Goal: Task Accomplishment & Management: Manage account settings

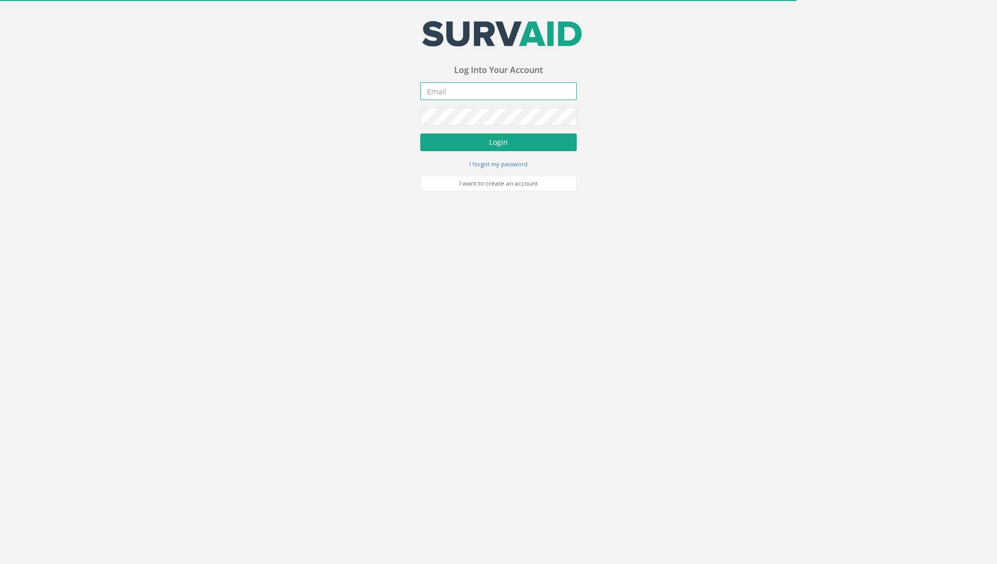
type input "[PERSON_NAME][EMAIL_ADDRESS][PERSON_NAME][DOMAIN_NAME]"
click at [465, 150] on button "Login" at bounding box center [498, 142] width 156 height 18
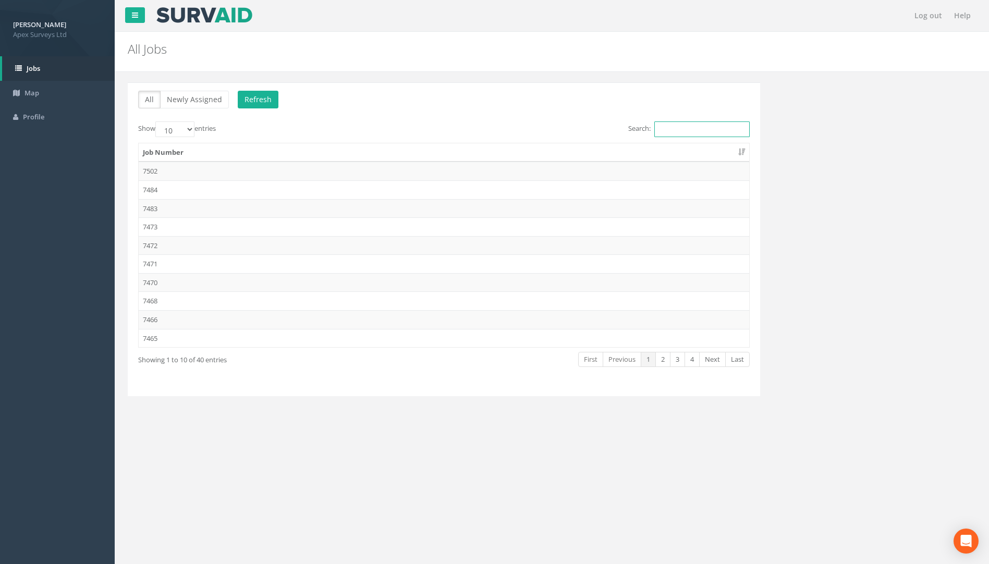
drag, startPoint x: 671, startPoint y: 128, endPoint x: 677, endPoint y: 128, distance: 6.8
click at [671, 128] on input "Search:" at bounding box center [701, 130] width 95 height 16
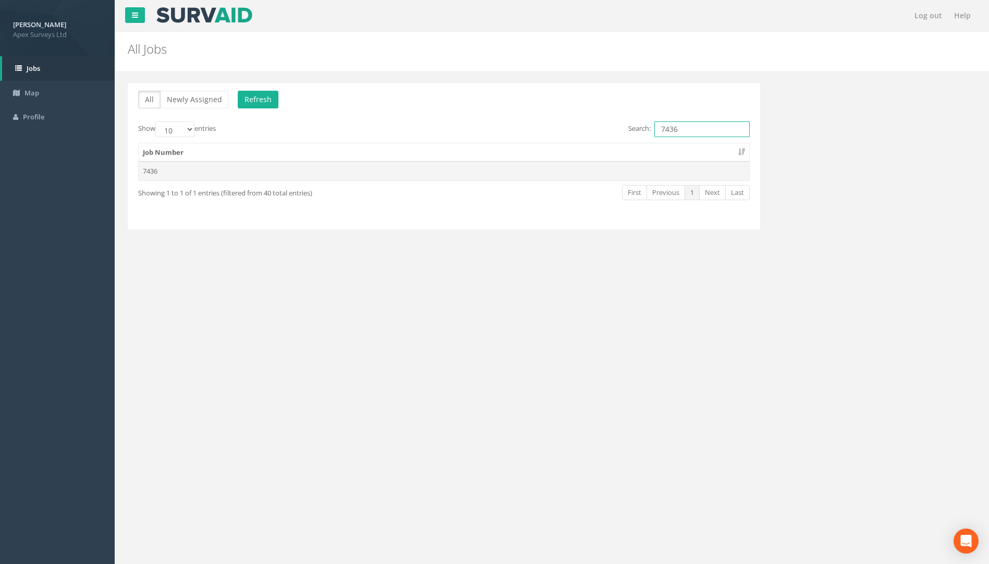
type input "7436"
click at [161, 179] on td "7436" at bounding box center [444, 171] width 611 height 19
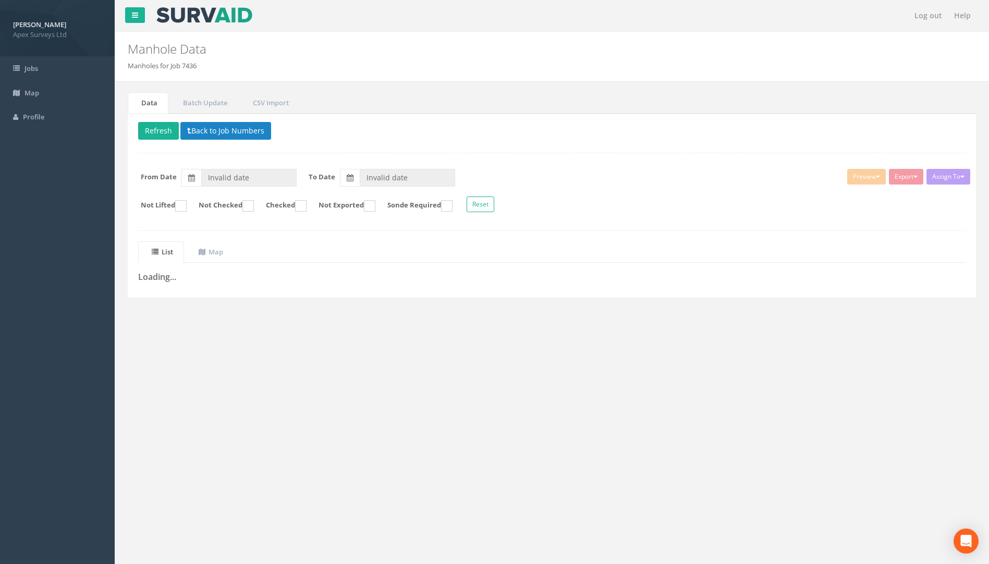
type input "[DATE]"
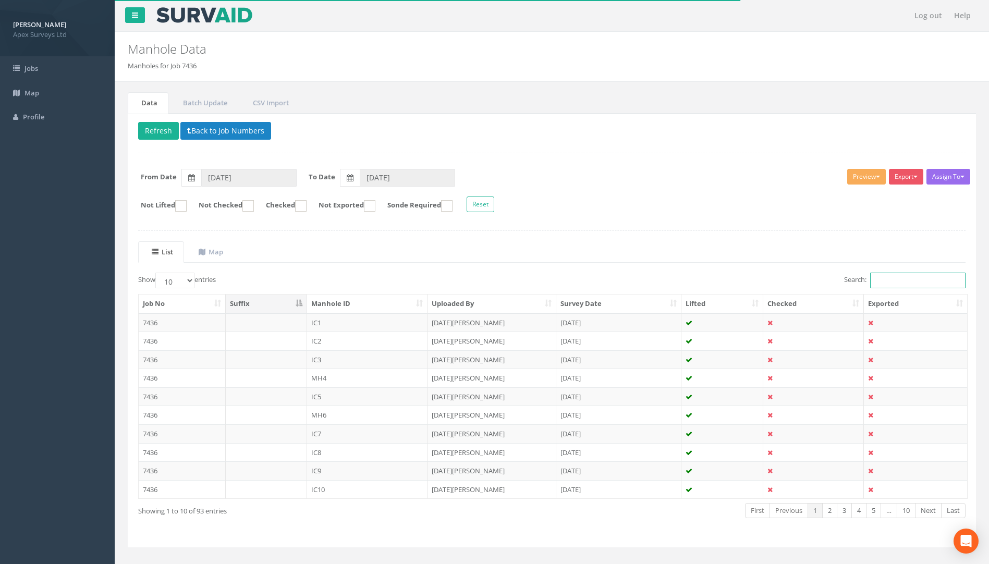
click at [889, 281] on input "Search:" at bounding box center [917, 281] width 95 height 16
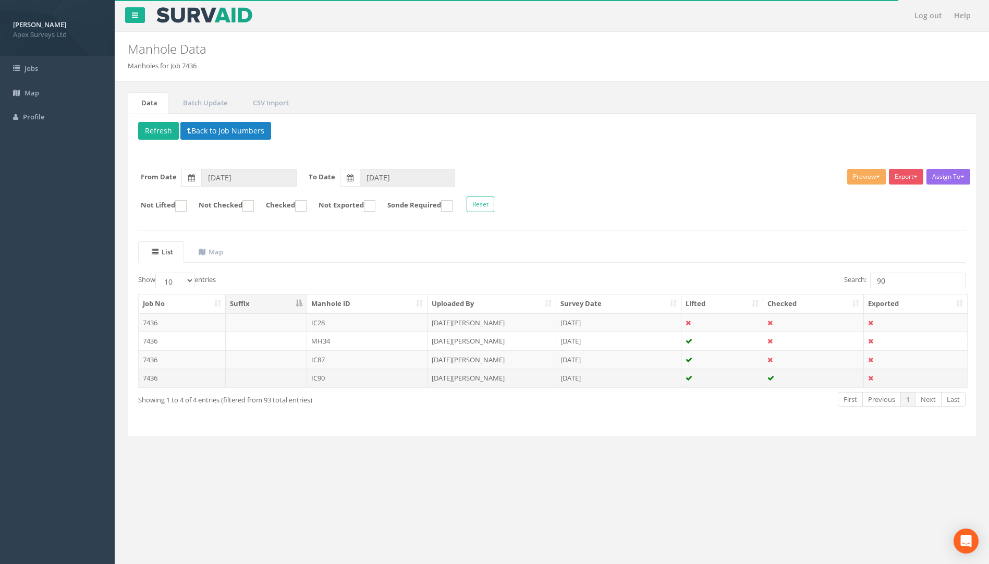
click at [157, 379] on td "7436" at bounding box center [182, 378] width 87 height 19
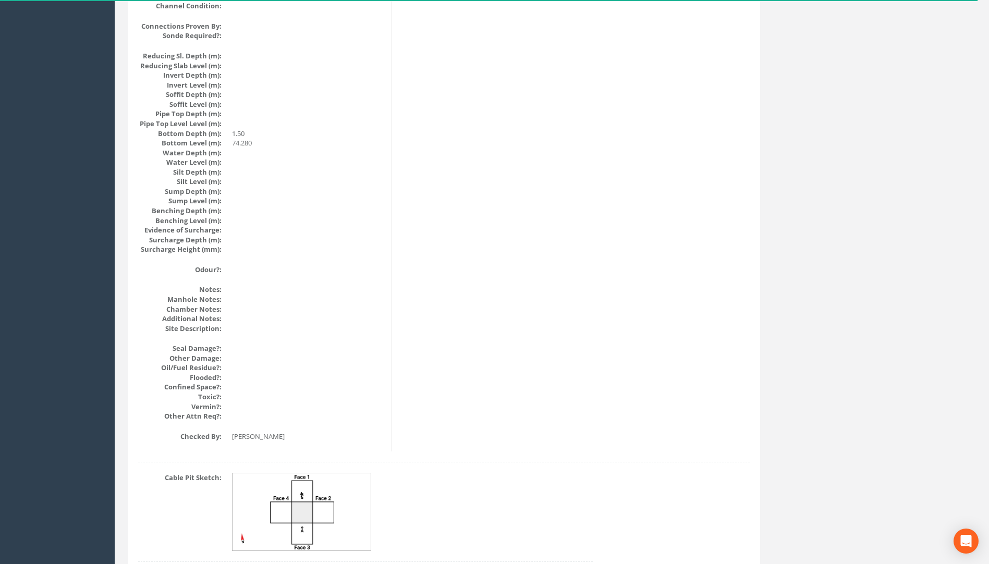
scroll to position [1044, 0]
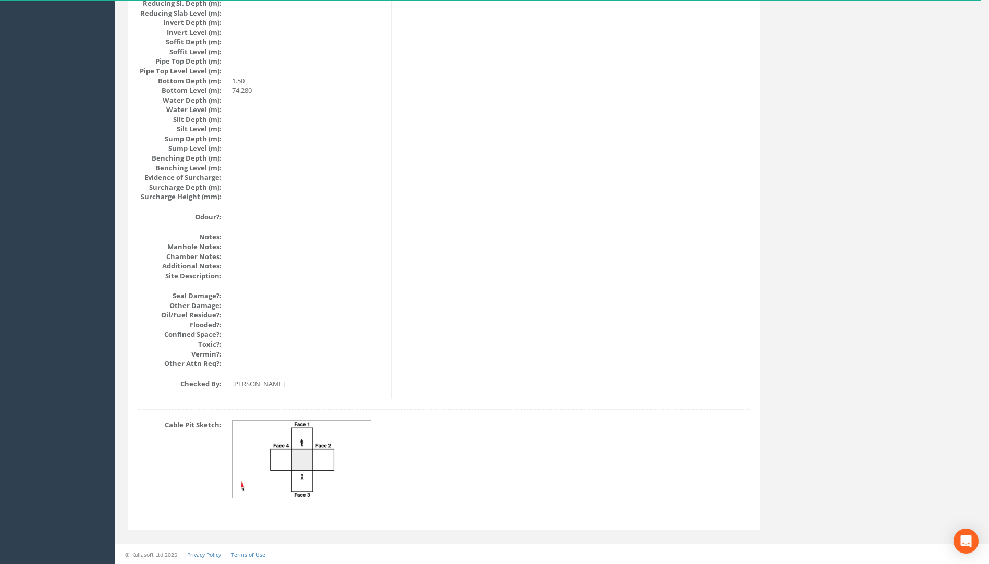
click at [292, 451] on img at bounding box center [302, 460] width 139 height 78
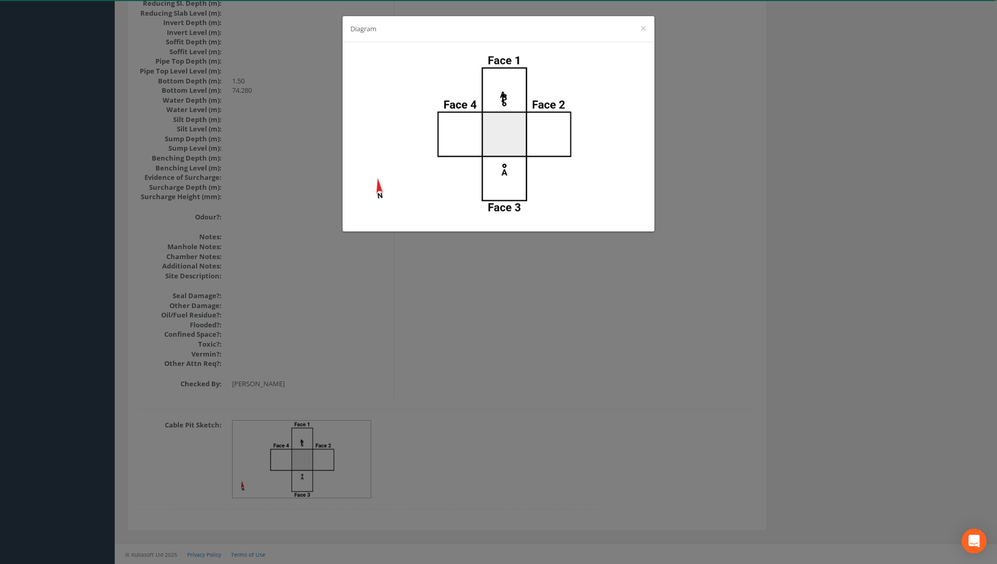
click at [902, 167] on div "Diagram ×" at bounding box center [498, 282] width 997 height 564
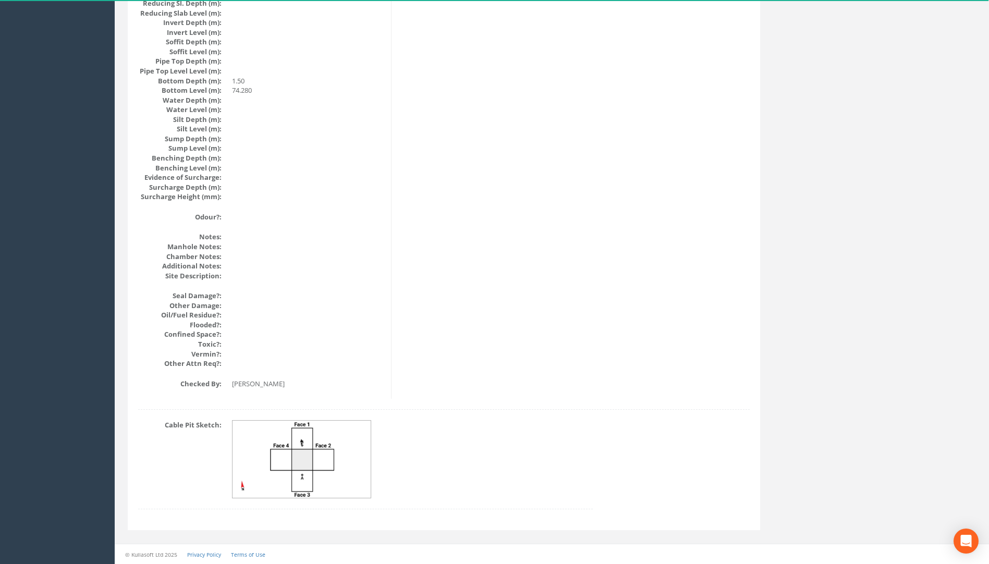
drag, startPoint x: 558, startPoint y: 318, endPoint x: 564, endPoint y: 345, distance: 27.2
drag, startPoint x: 564, startPoint y: 192, endPoint x: 564, endPoint y: 299, distance: 106.9
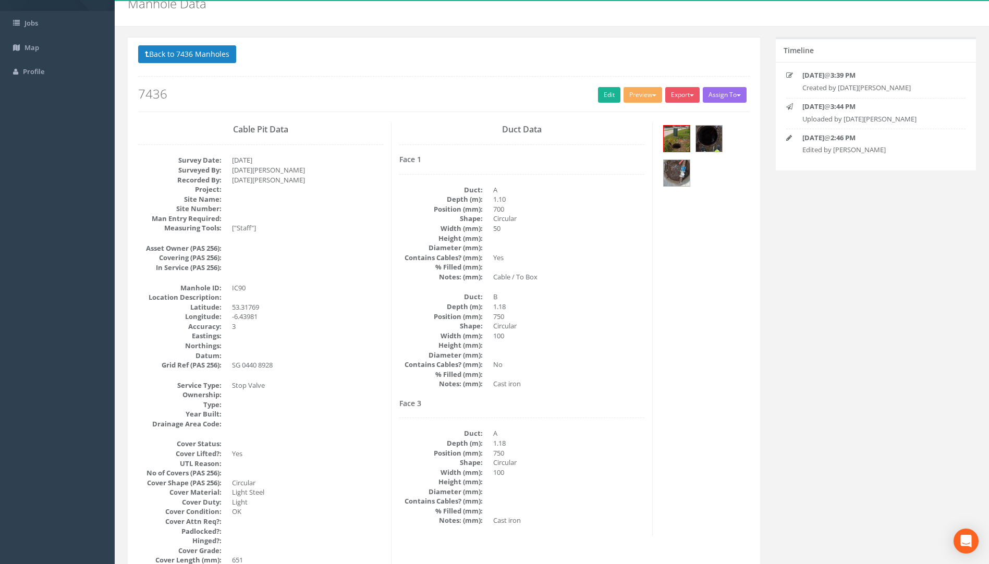
scroll to position [0, 0]
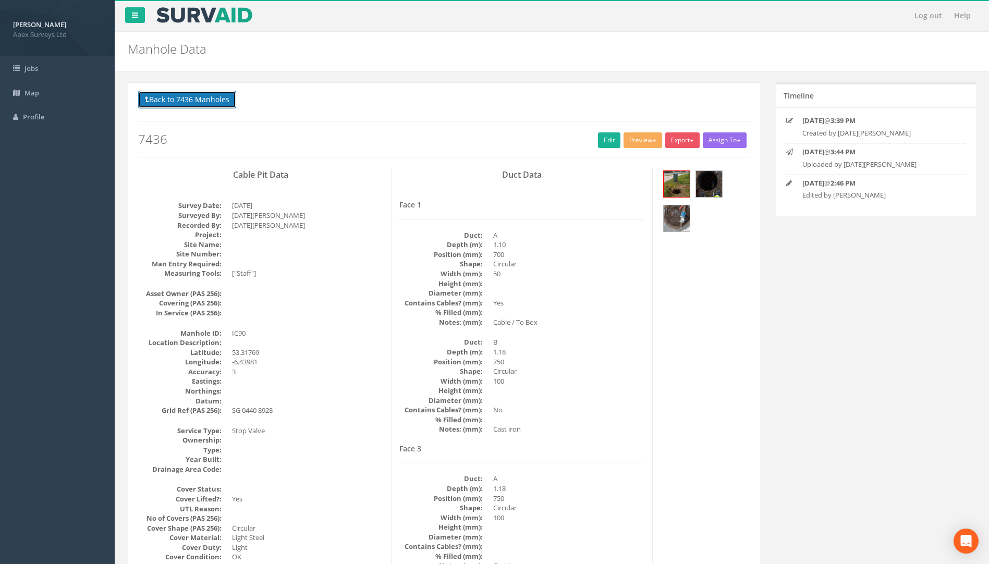
click at [212, 101] on button "Back to 7436 Manholes" at bounding box center [187, 100] width 98 height 18
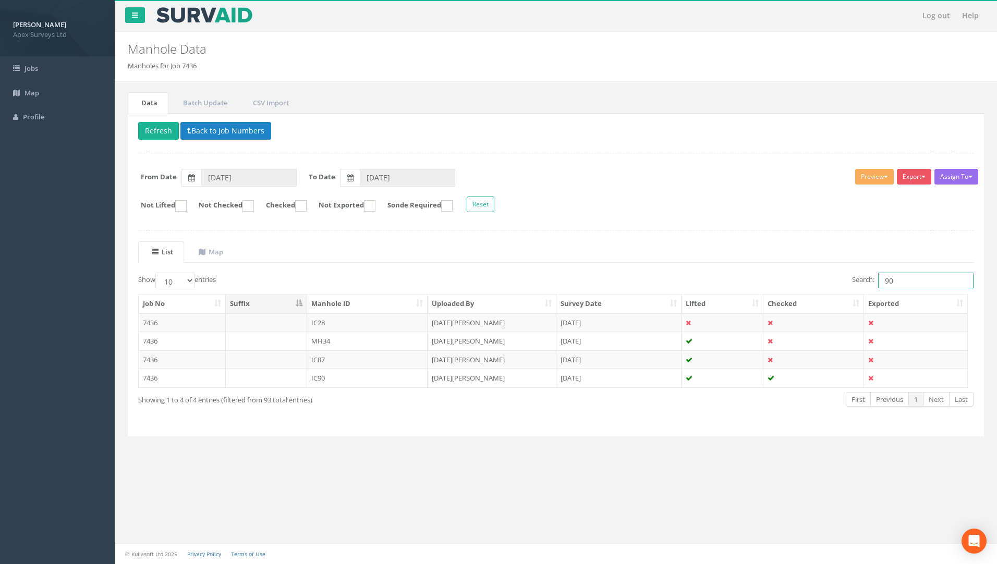
click at [897, 278] on input "90" at bounding box center [925, 281] width 95 height 16
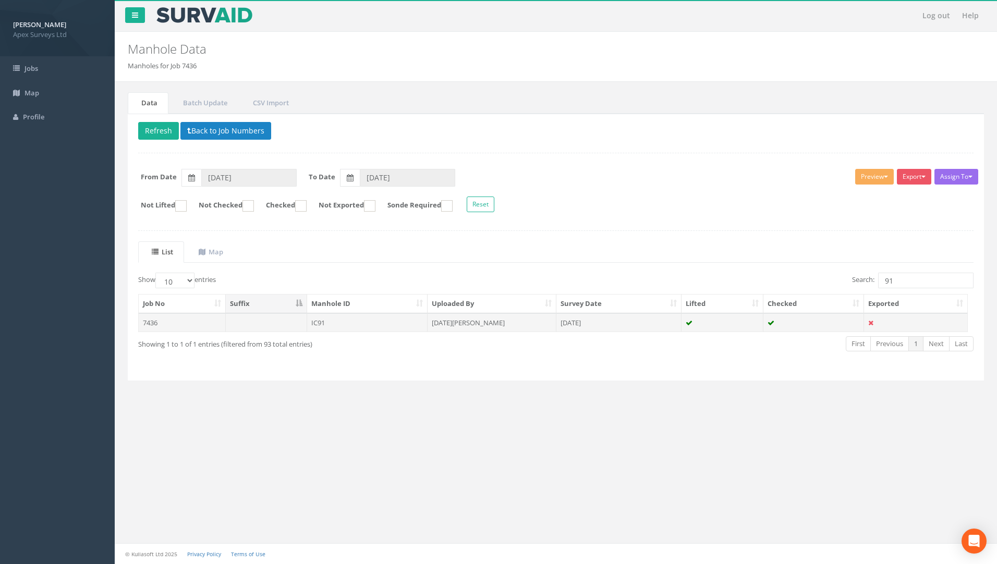
click at [168, 324] on td "7436" at bounding box center [182, 322] width 87 height 19
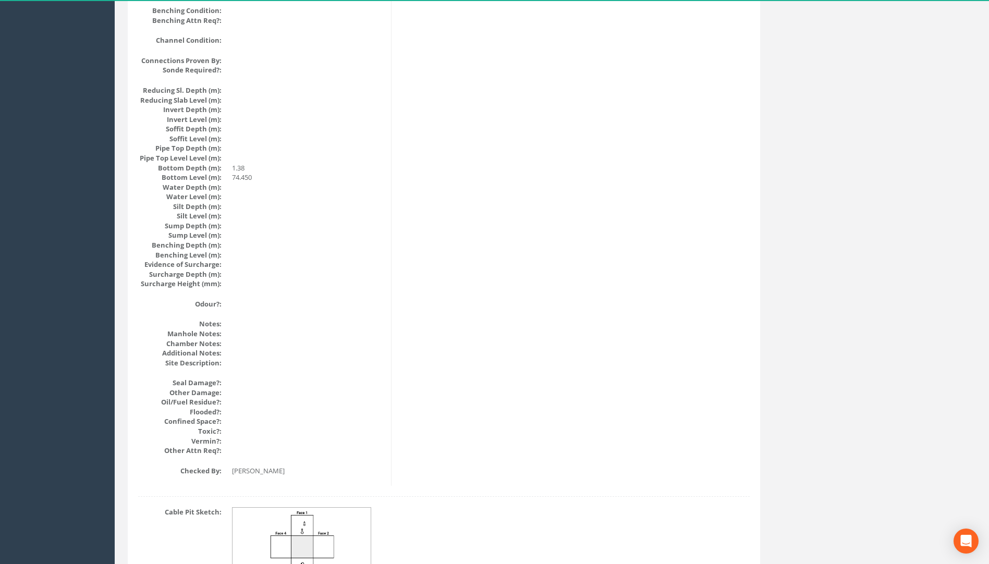
scroll to position [1044, 0]
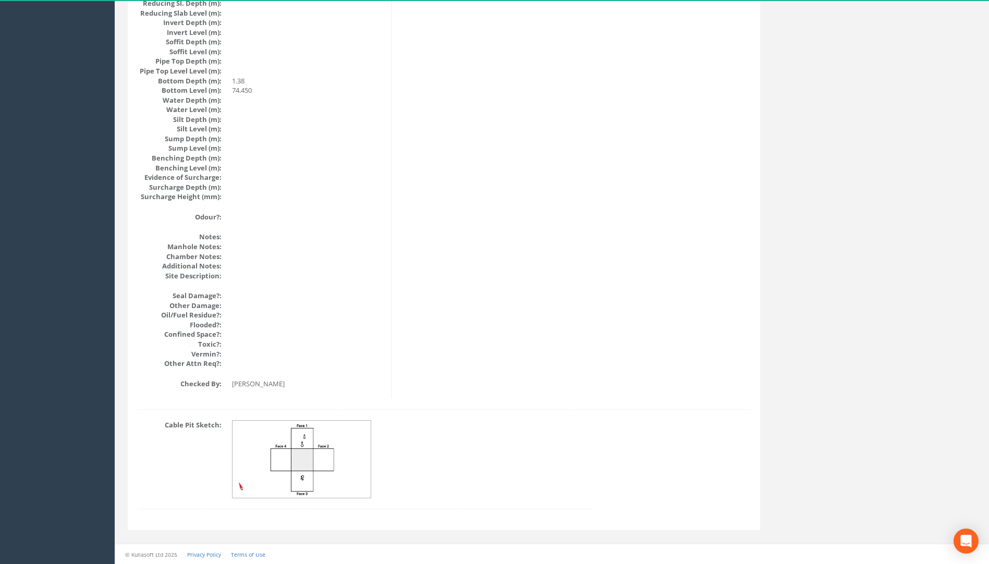
click at [316, 457] on img at bounding box center [302, 460] width 139 height 78
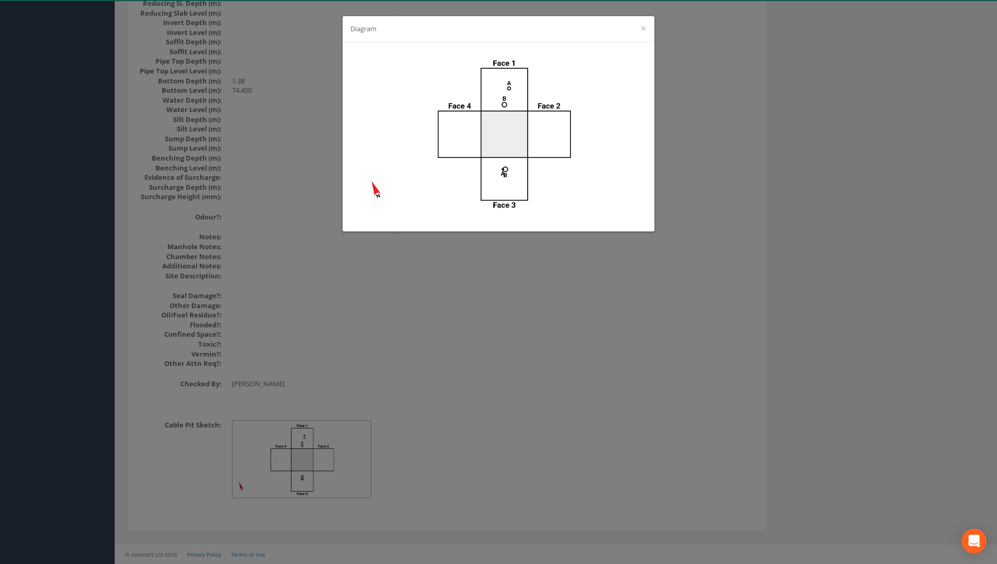
click at [901, 90] on div "Diagram ×" at bounding box center [498, 282] width 997 height 564
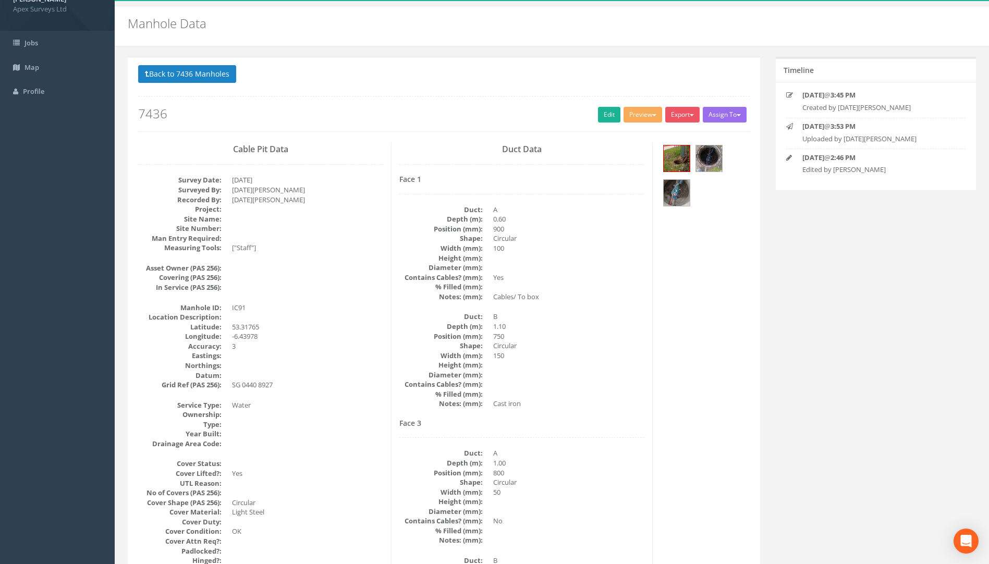
scroll to position [0, 0]
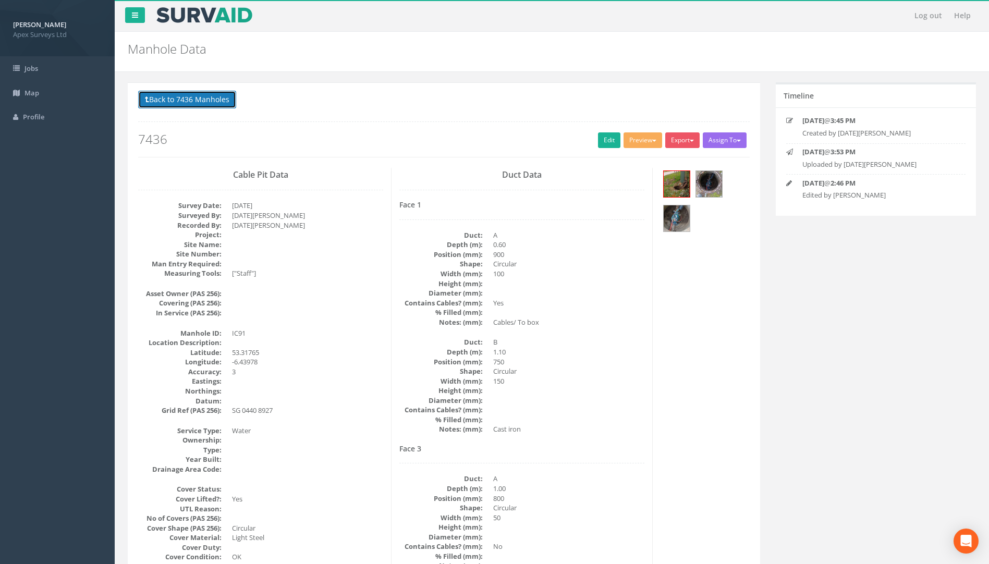
drag, startPoint x: 174, startPoint y: 96, endPoint x: 138, endPoint y: 101, distance: 36.8
click at [174, 96] on button "Back to 7436 Manholes" at bounding box center [187, 100] width 98 height 18
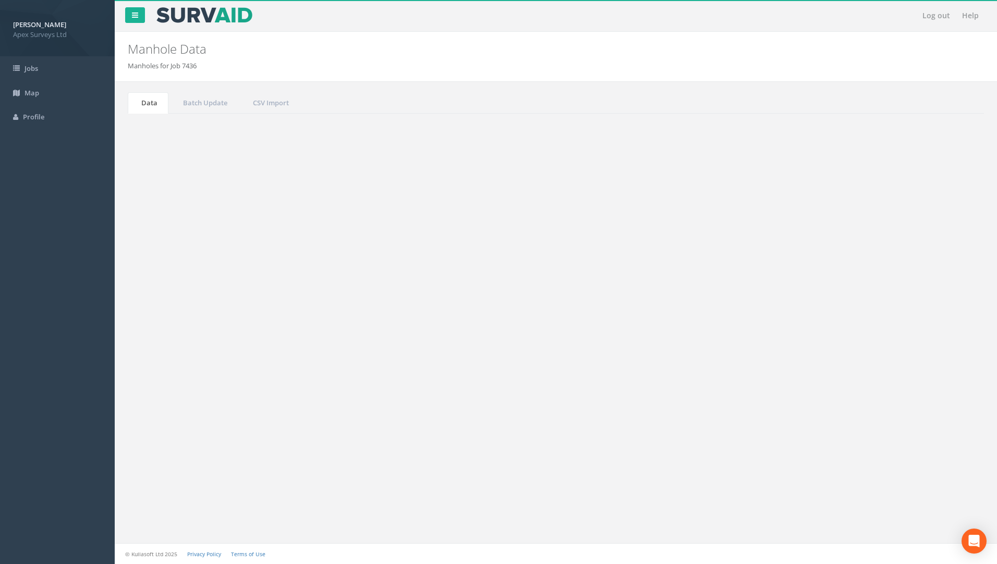
drag, startPoint x: 896, startPoint y: 280, endPoint x: 806, endPoint y: 273, distance: 91.0
click at [806, 273] on div "Search: 91" at bounding box center [769, 282] width 410 height 18
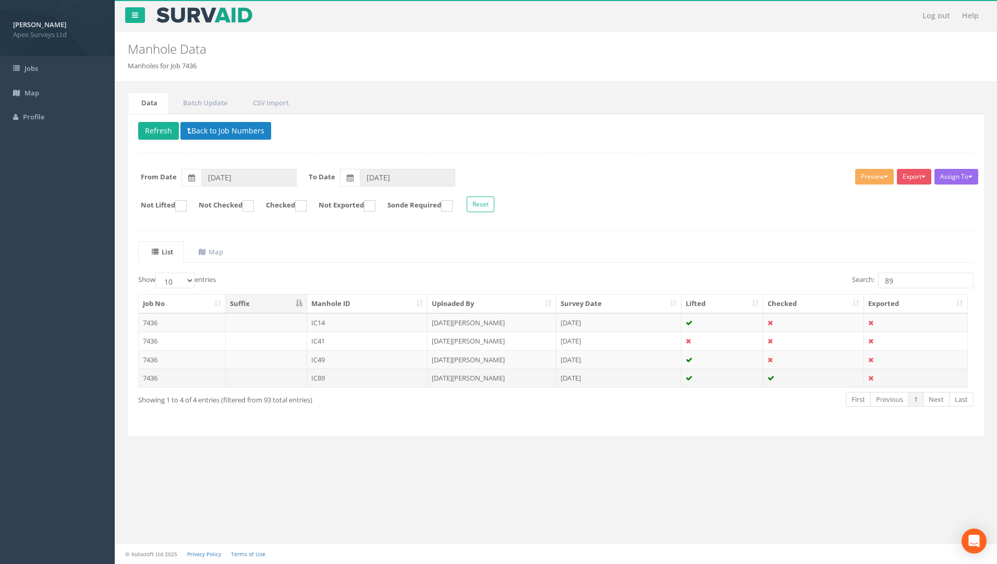
click at [150, 381] on td "7436" at bounding box center [182, 378] width 87 height 19
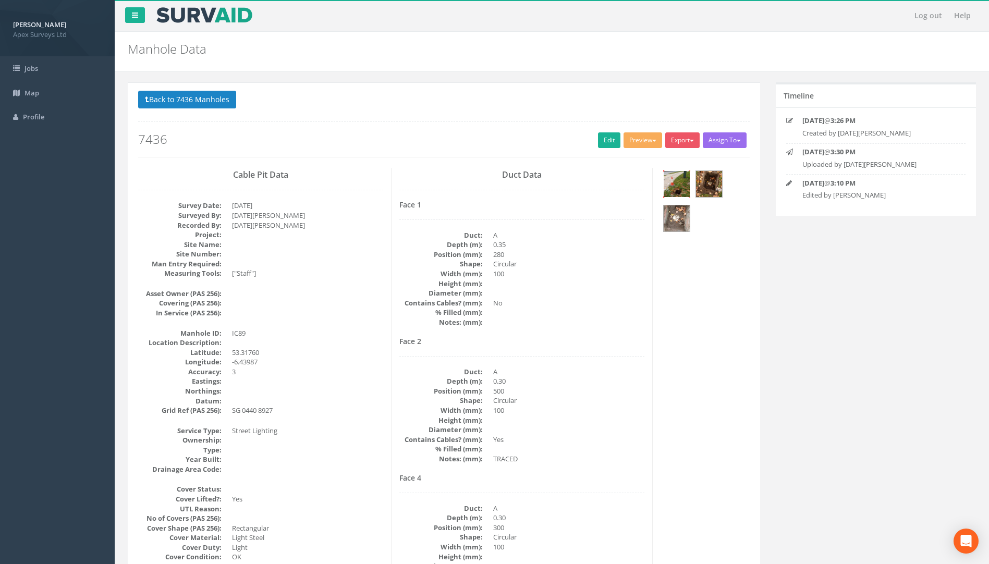
click at [671, 188] on img at bounding box center [677, 184] width 26 height 26
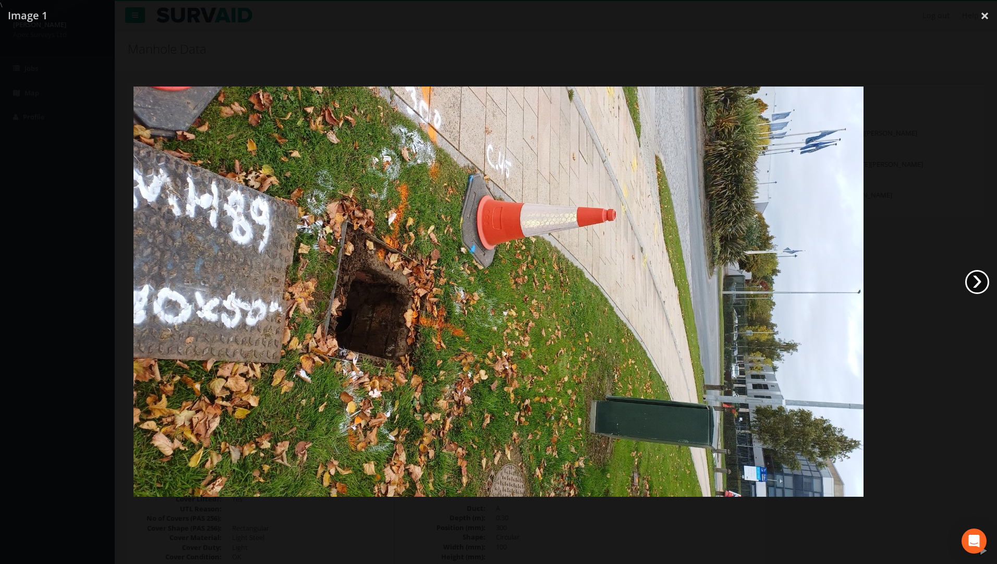
click at [978, 279] on link "›" at bounding box center [977, 282] width 24 height 24
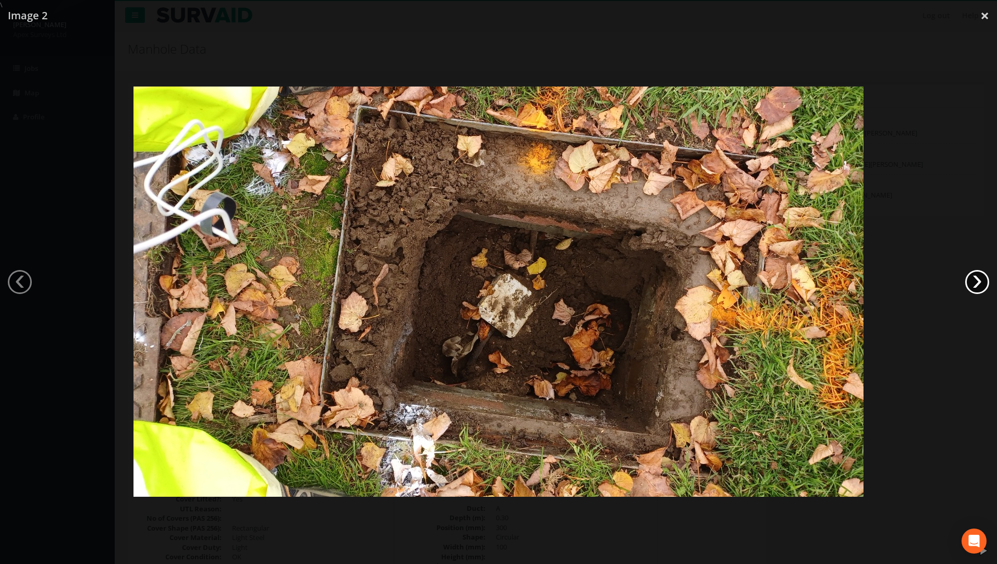
click at [978, 279] on link "›" at bounding box center [977, 282] width 24 height 24
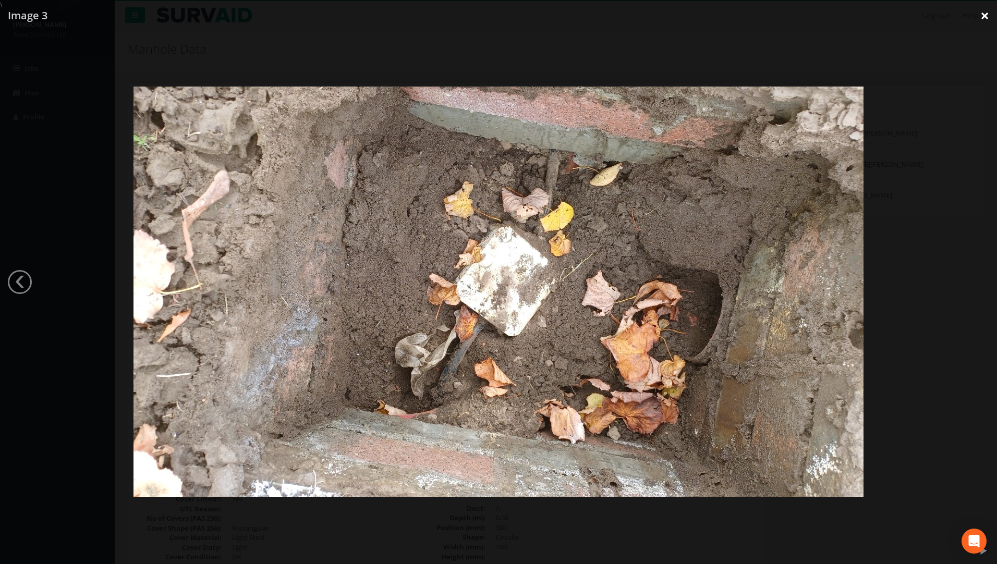
click at [982, 17] on link "×" at bounding box center [985, 15] width 25 height 31
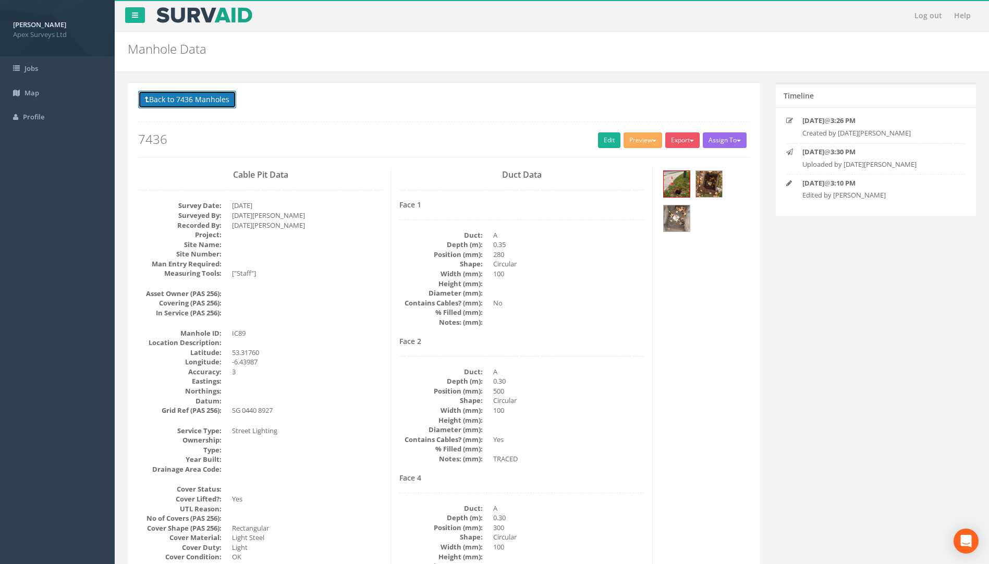
click at [185, 95] on button "Back to 7436 Manholes" at bounding box center [187, 100] width 98 height 18
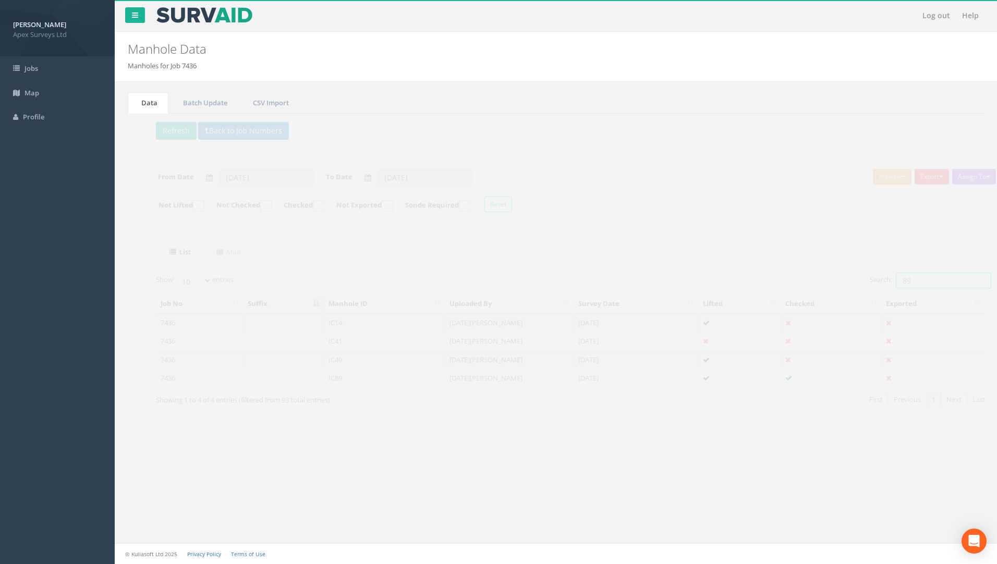
drag, startPoint x: 898, startPoint y: 282, endPoint x: 843, endPoint y: 274, distance: 55.3
click at [845, 274] on div "Search: 89" at bounding box center [769, 282] width 410 height 18
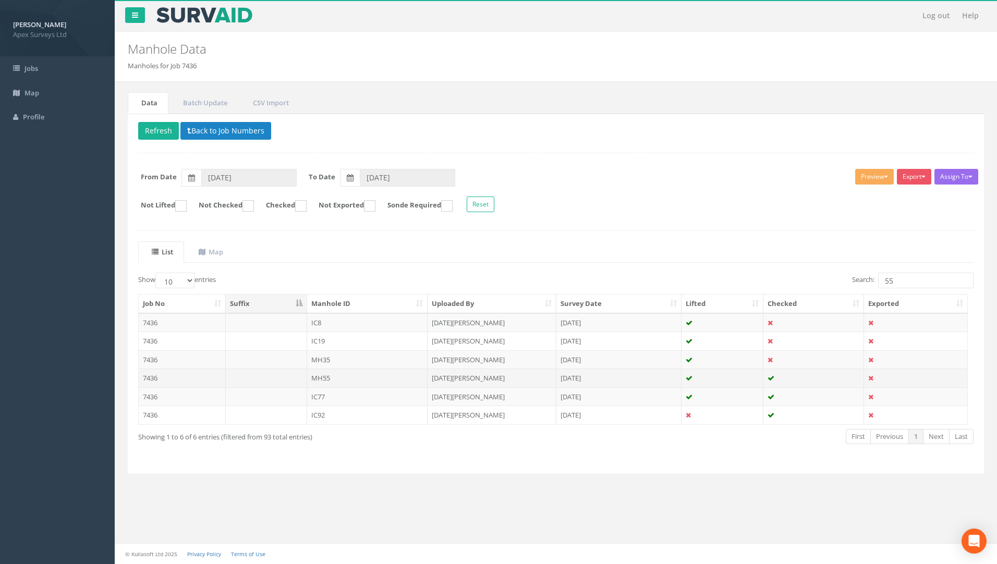
click at [152, 379] on td "7436" at bounding box center [182, 378] width 87 height 19
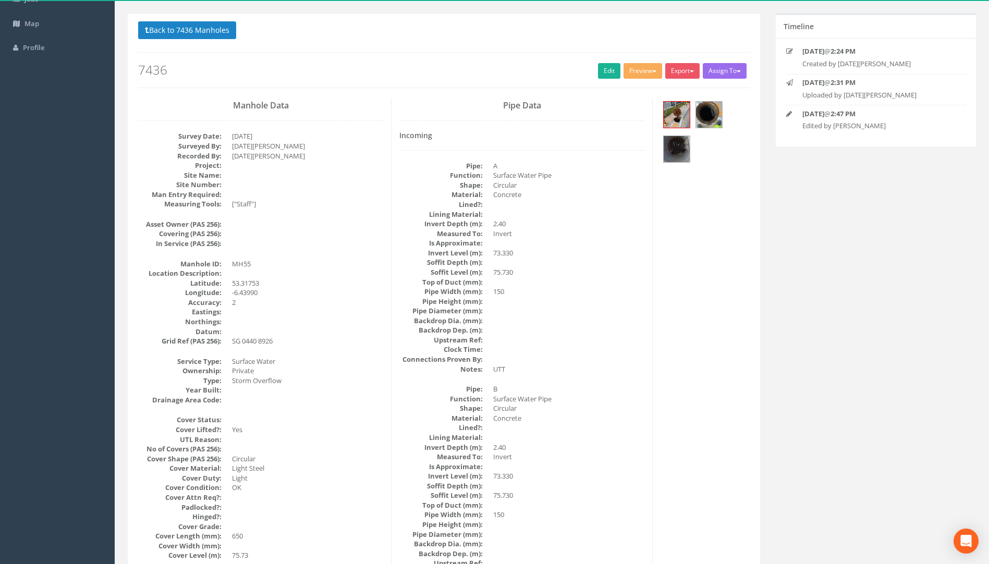
scroll to position [52, 0]
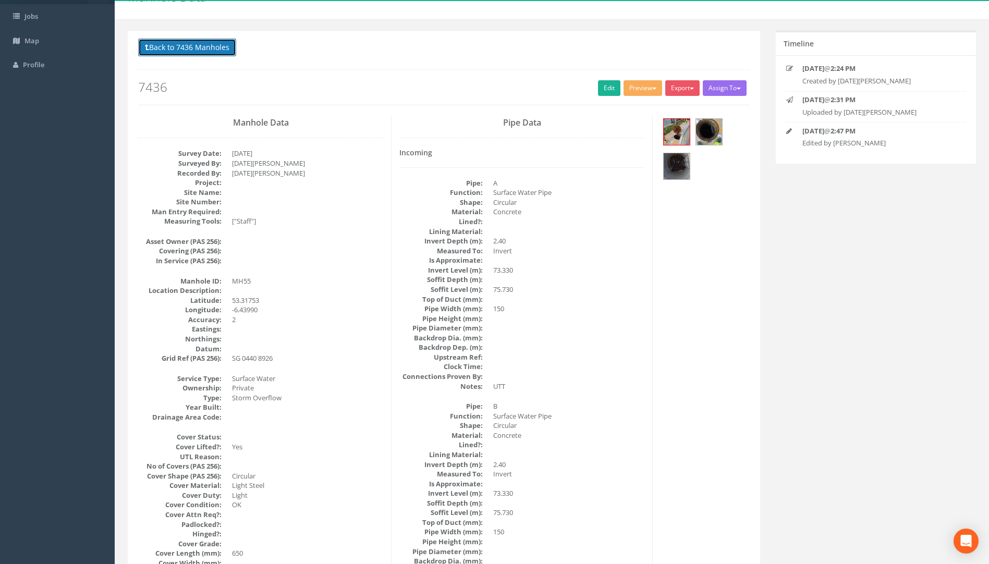
click at [198, 47] on button "Back to 7436 Manholes" at bounding box center [187, 48] width 98 height 18
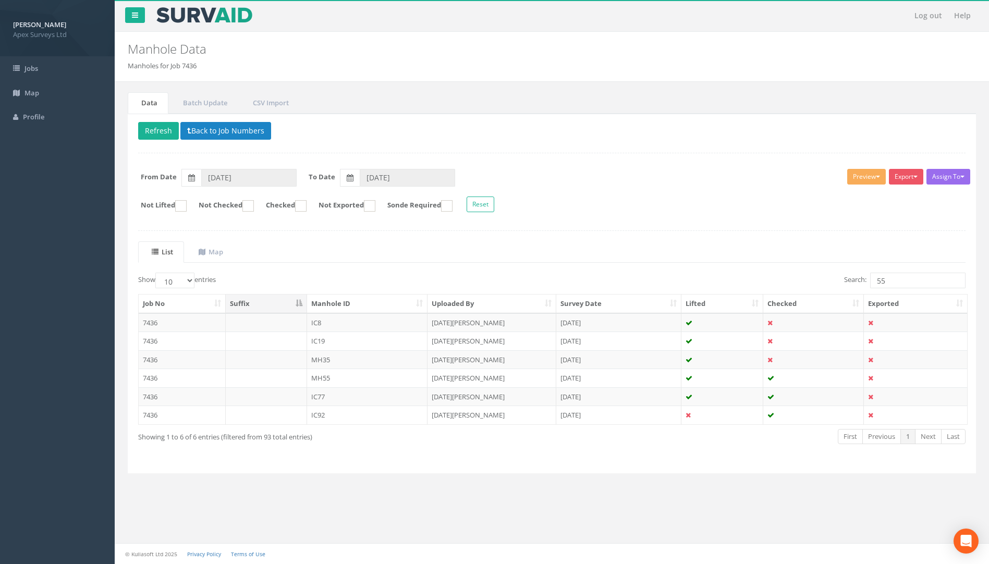
scroll to position [0, 0]
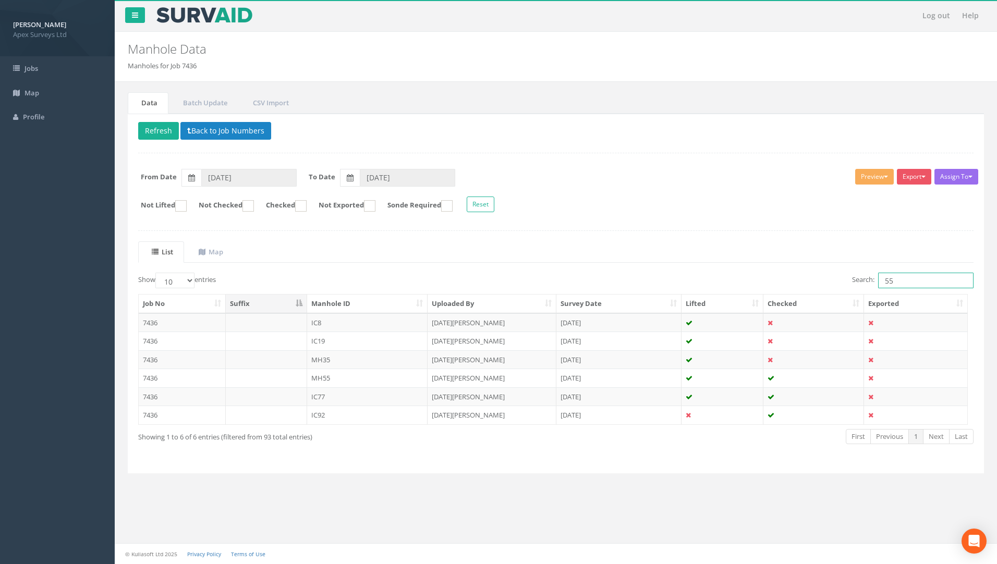
drag, startPoint x: 897, startPoint y: 281, endPoint x: 863, endPoint y: 281, distance: 33.9
click at [863, 281] on label "Search: 55" at bounding box center [913, 281] width 122 height 16
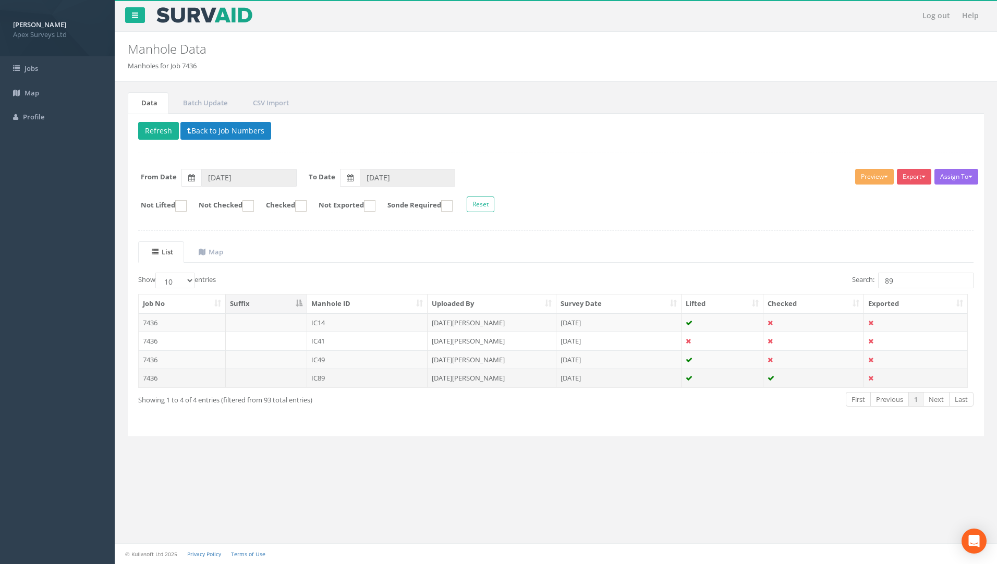
click at [145, 378] on td "7436" at bounding box center [182, 378] width 87 height 19
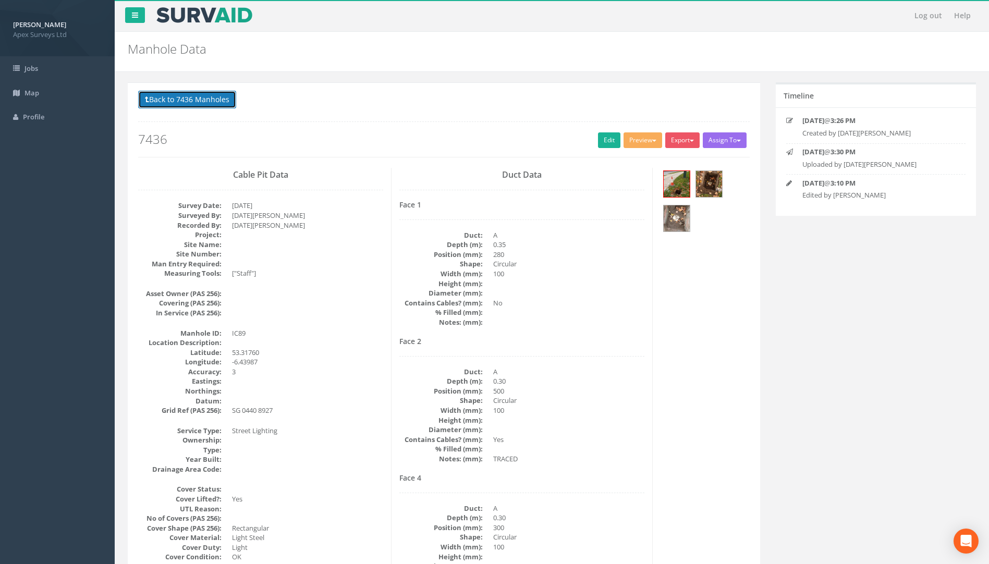
click at [204, 101] on button "Back to 7436 Manholes" at bounding box center [187, 100] width 98 height 18
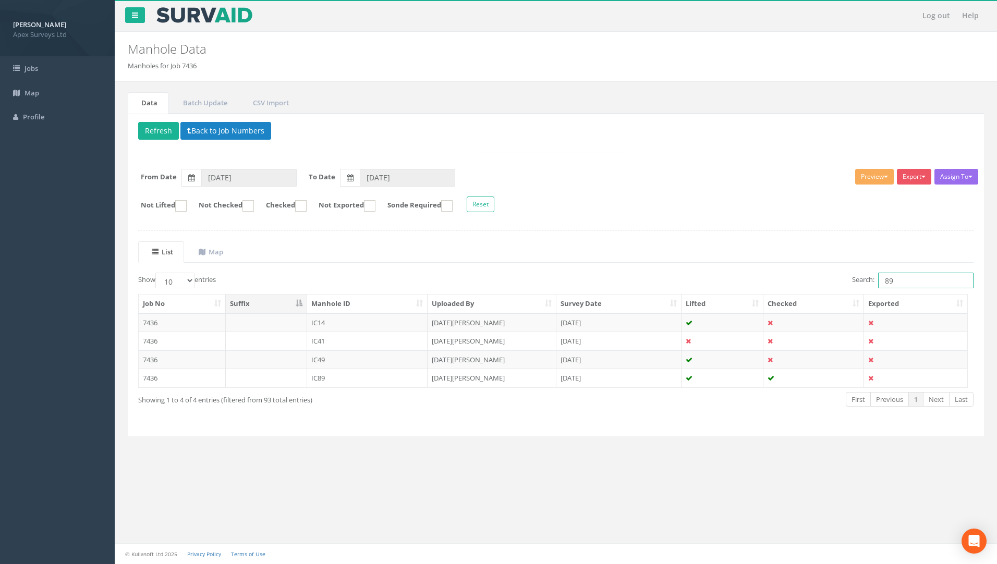
drag, startPoint x: 895, startPoint y: 277, endPoint x: 837, endPoint y: 282, distance: 57.6
click at [845, 282] on div "Search: 89" at bounding box center [769, 282] width 410 height 18
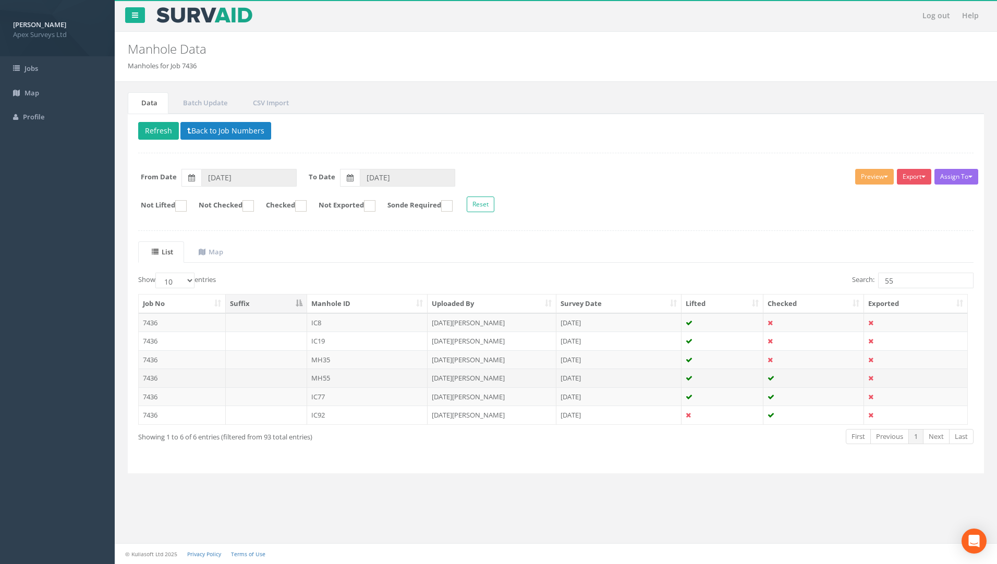
click at [157, 375] on td "7436" at bounding box center [182, 378] width 87 height 19
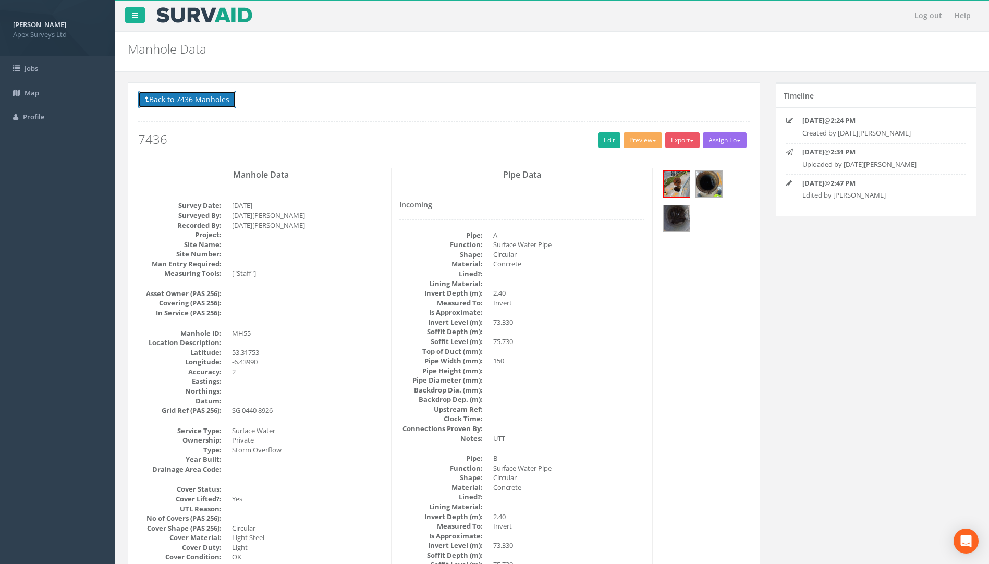
click at [195, 101] on button "Back to 7436 Manholes" at bounding box center [187, 100] width 98 height 18
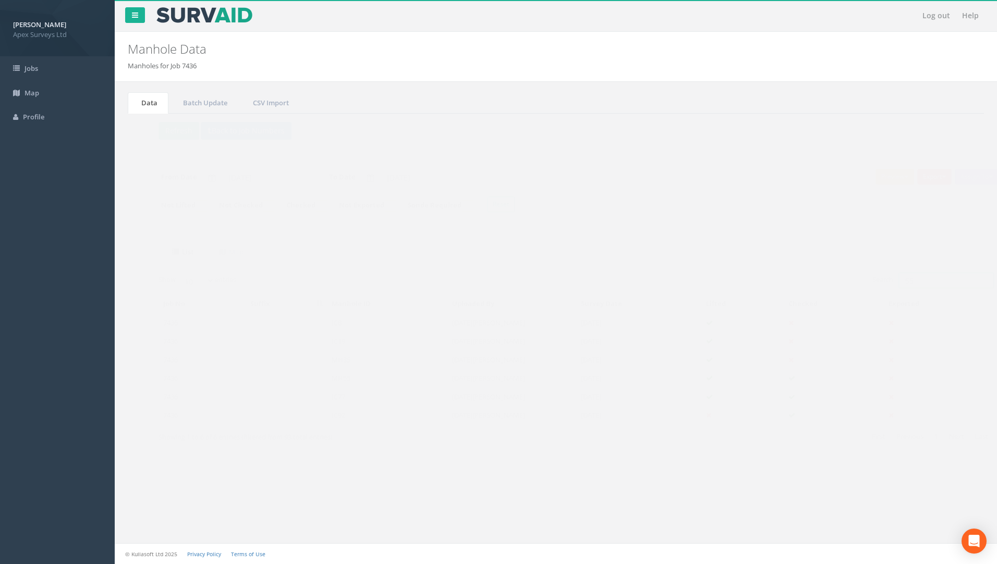
drag, startPoint x: 920, startPoint y: 280, endPoint x: 832, endPoint y: 283, distance: 88.2
click at [842, 283] on div "Search: 55" at bounding box center [769, 282] width 410 height 18
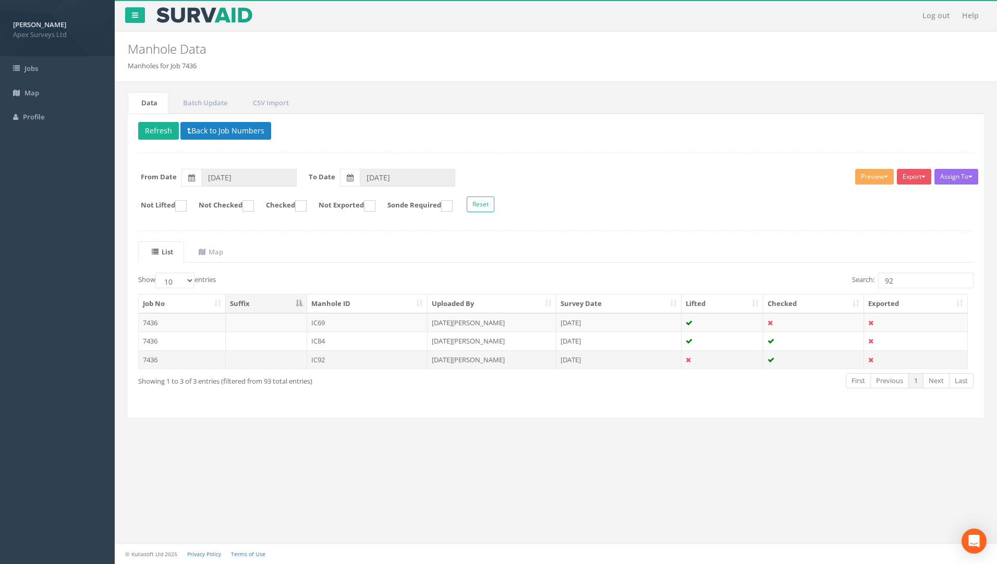
click at [152, 359] on td "7436" at bounding box center [182, 359] width 87 height 19
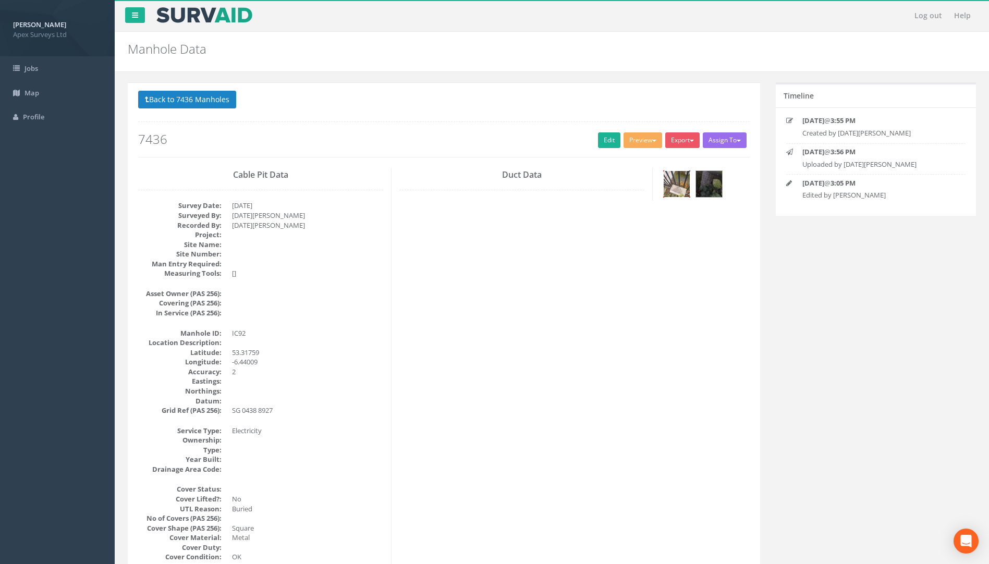
click at [674, 180] on img at bounding box center [677, 184] width 26 height 26
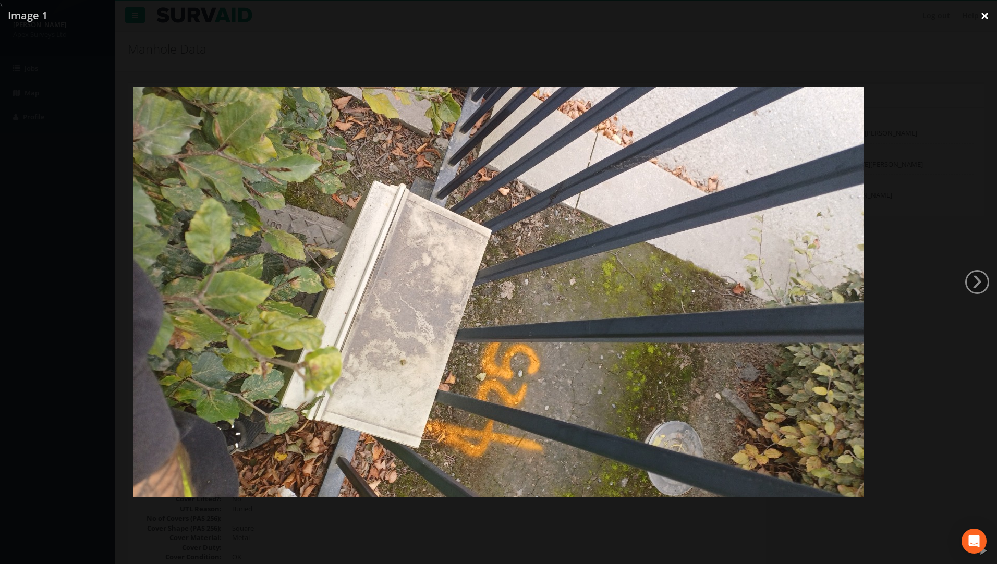
click at [981, 18] on link "×" at bounding box center [985, 15] width 25 height 31
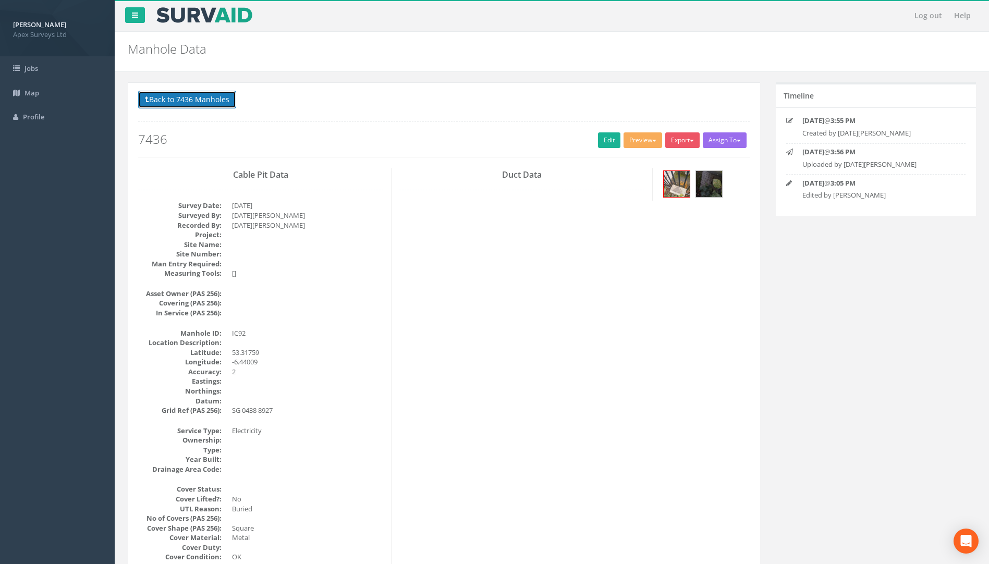
click at [188, 101] on button "Back to 7436 Manholes" at bounding box center [187, 100] width 98 height 18
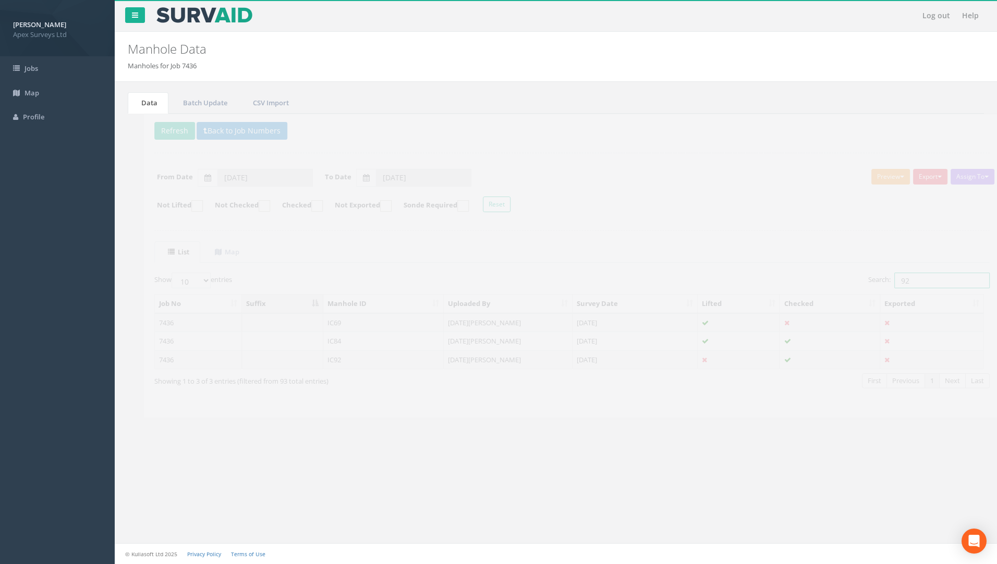
drag, startPoint x: 857, startPoint y: 282, endPoint x: 825, endPoint y: 279, distance: 31.9
click at [825, 279] on div "Search: 92" at bounding box center [769, 282] width 410 height 18
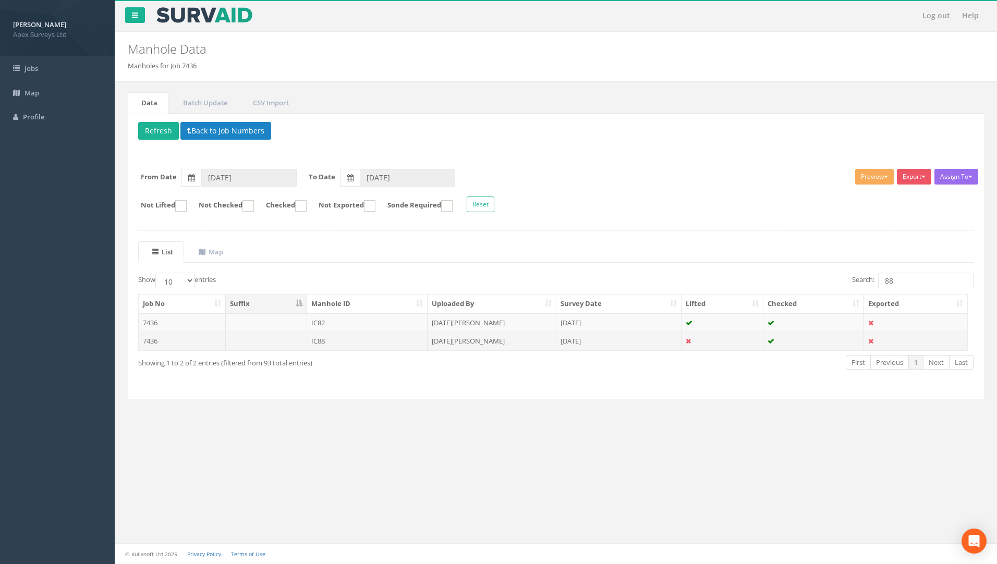
click at [150, 340] on td "7436" at bounding box center [182, 341] width 87 height 19
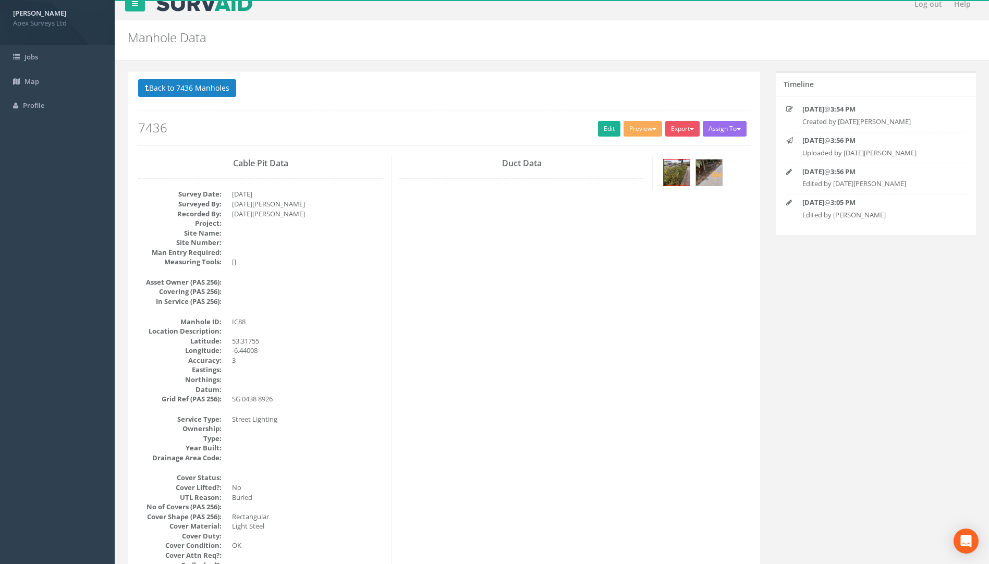
scroll to position [6, 0]
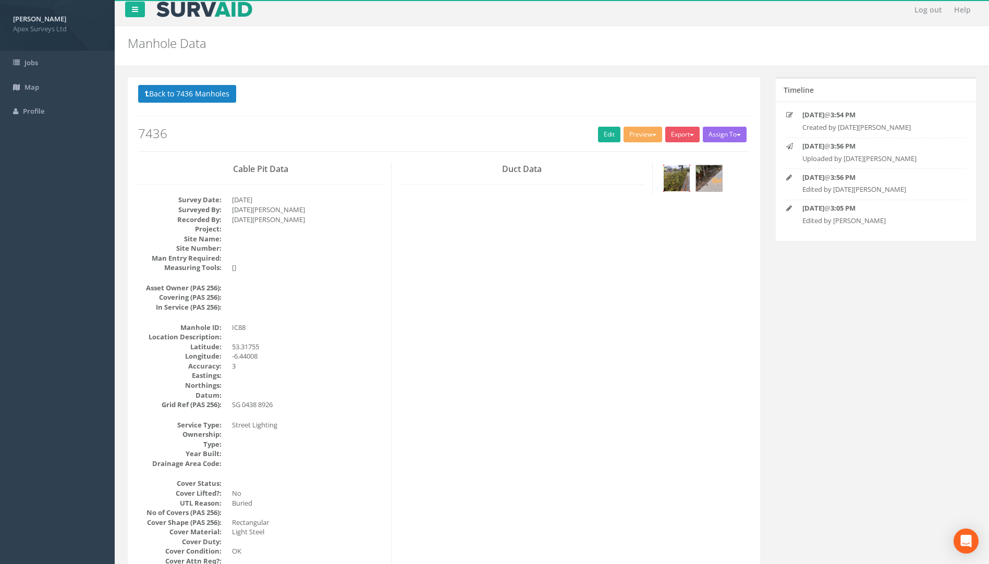
click at [678, 177] on img at bounding box center [677, 178] width 26 height 26
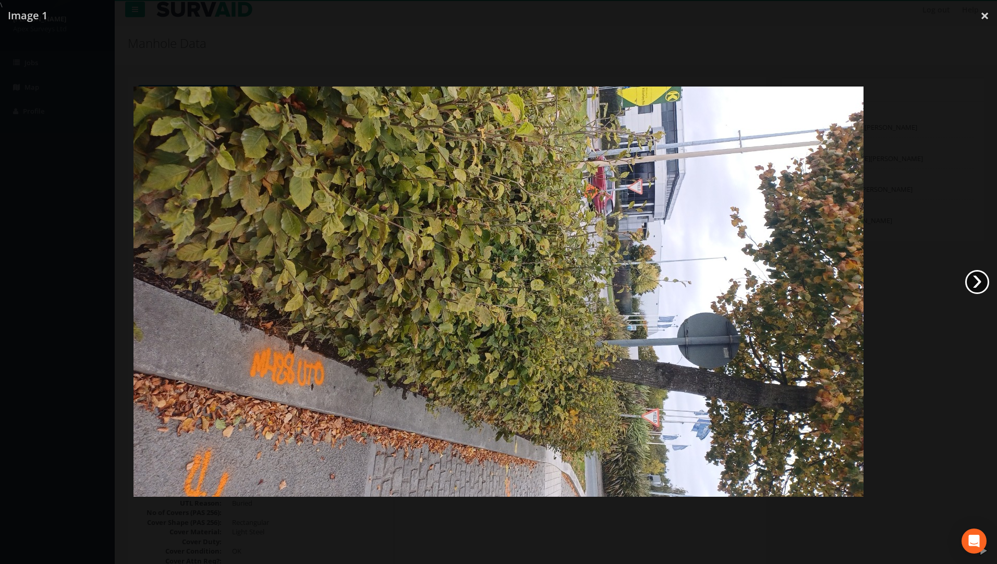
click at [974, 282] on link "›" at bounding box center [977, 282] width 24 height 24
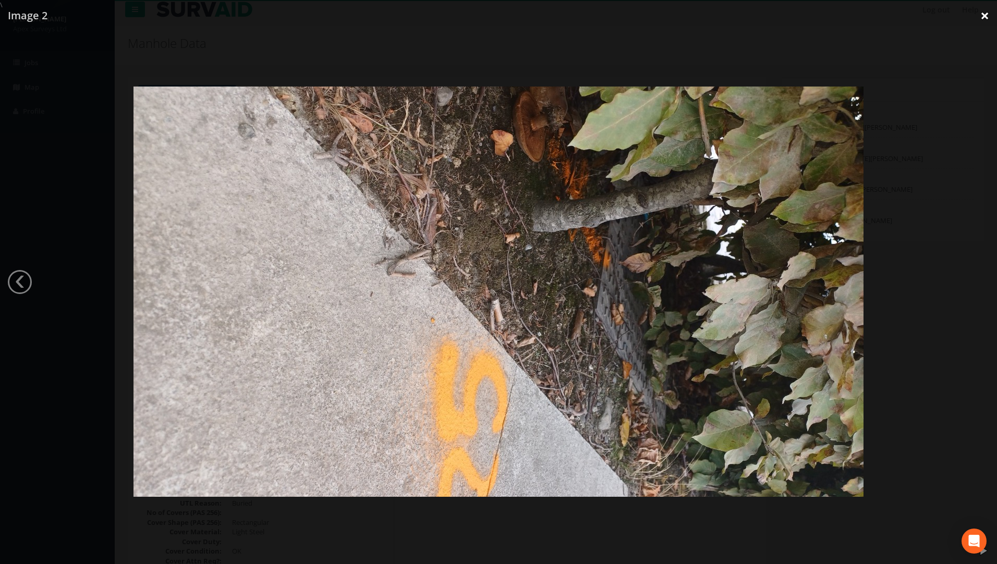
click at [985, 16] on link "×" at bounding box center [985, 15] width 25 height 31
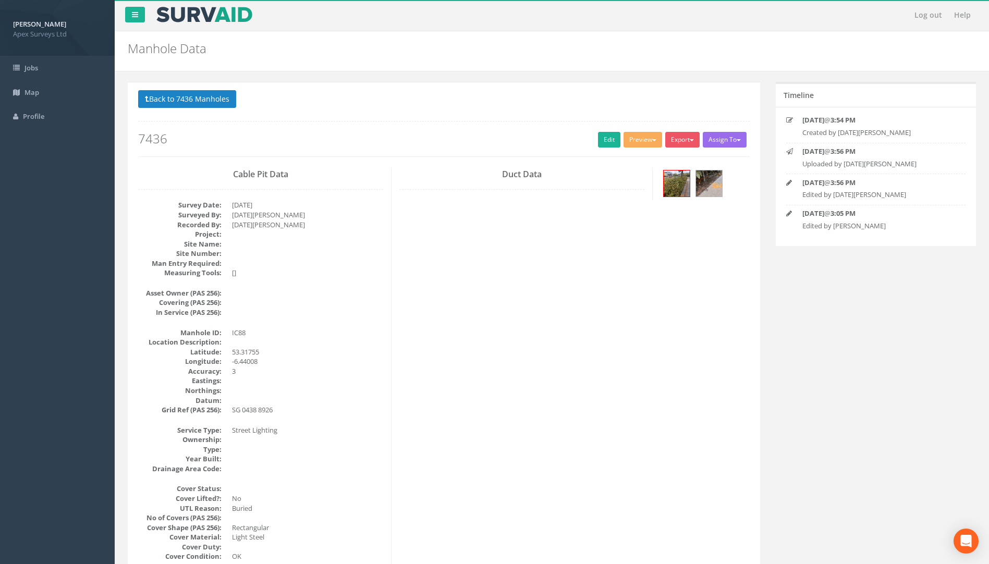
scroll to position [0, 0]
click at [183, 100] on button "Back to 7436 Manholes" at bounding box center [187, 100] width 98 height 18
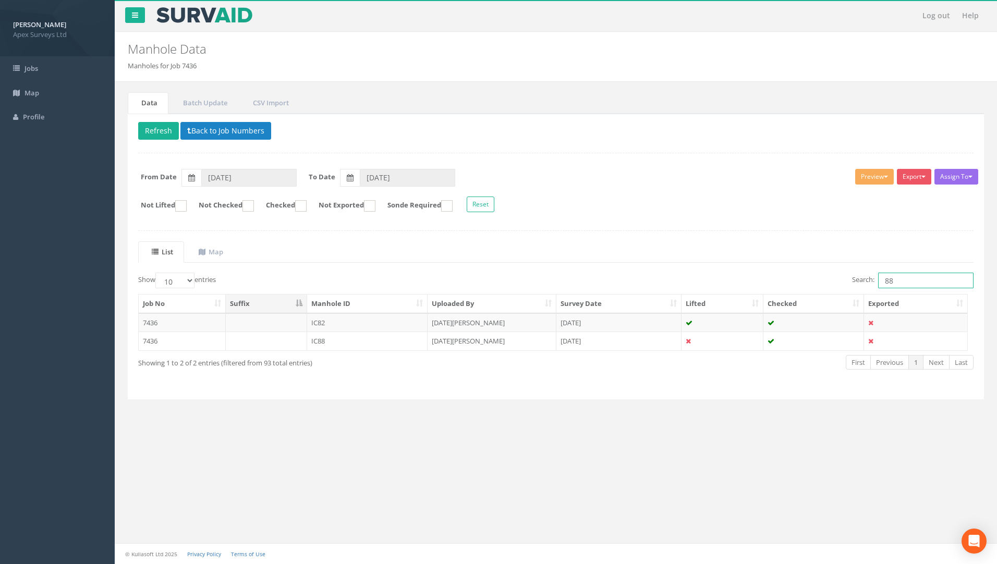
drag, startPoint x: 897, startPoint y: 282, endPoint x: 776, endPoint y: 283, distance: 121.0
click at [821, 285] on div "Search: 88" at bounding box center [769, 282] width 410 height 18
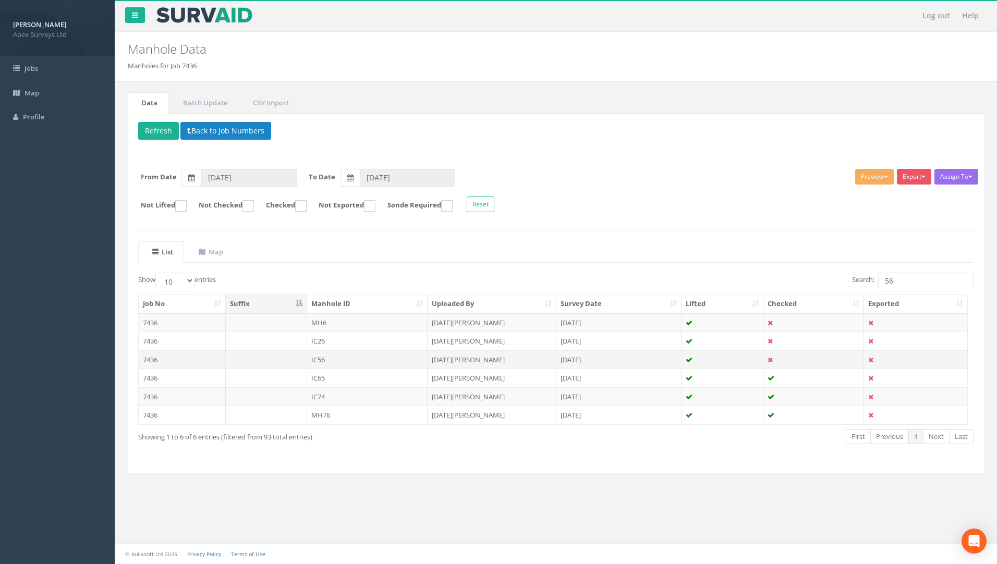
click at [154, 358] on td "7436" at bounding box center [182, 359] width 87 height 19
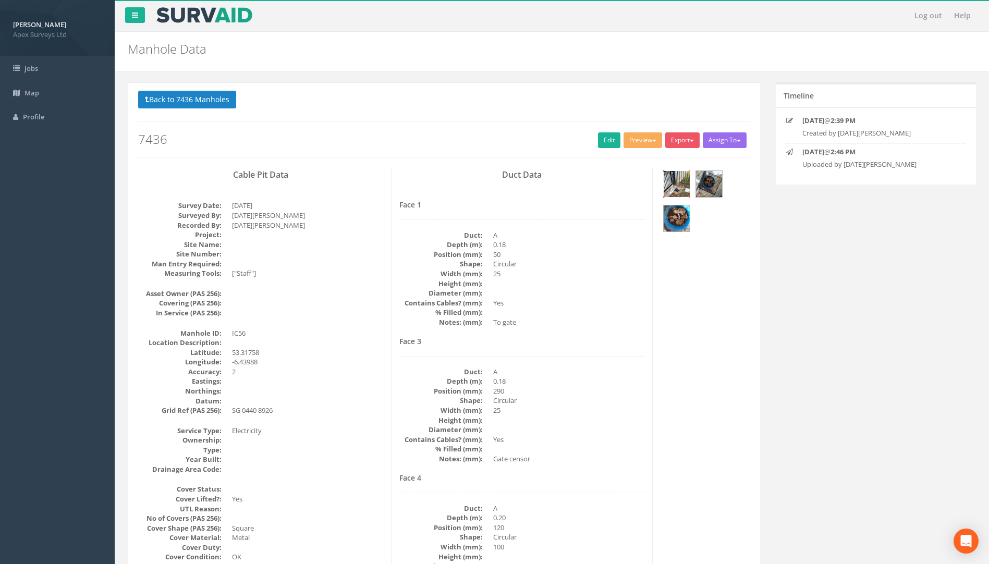
click at [674, 180] on img at bounding box center [677, 184] width 26 height 26
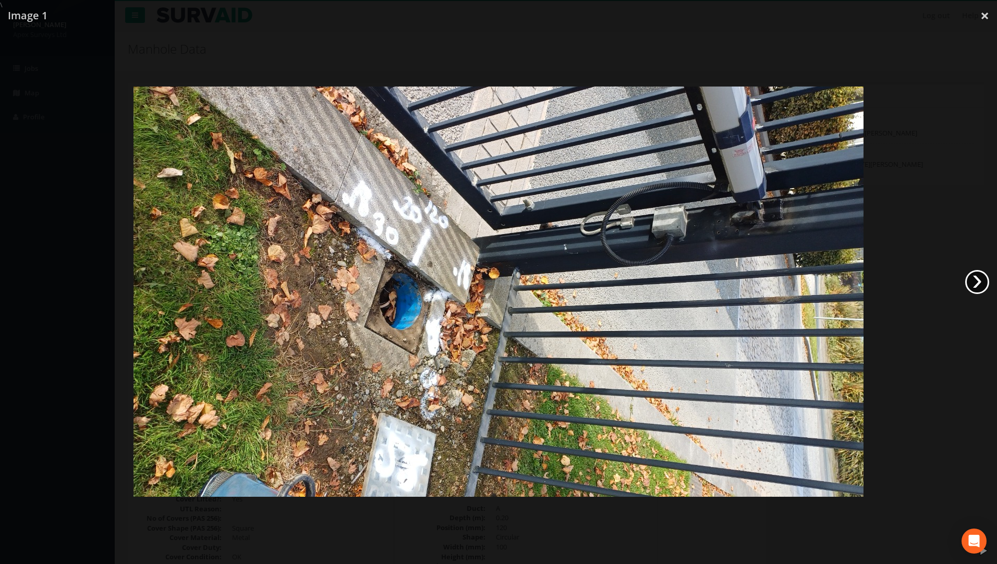
click at [975, 277] on link "›" at bounding box center [977, 282] width 24 height 24
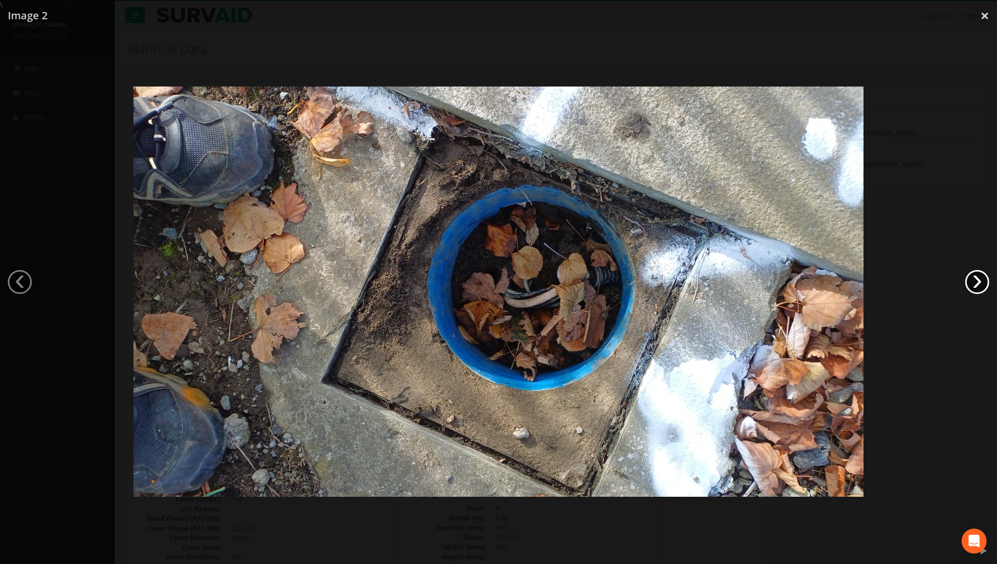
click at [975, 277] on link "›" at bounding box center [977, 282] width 24 height 24
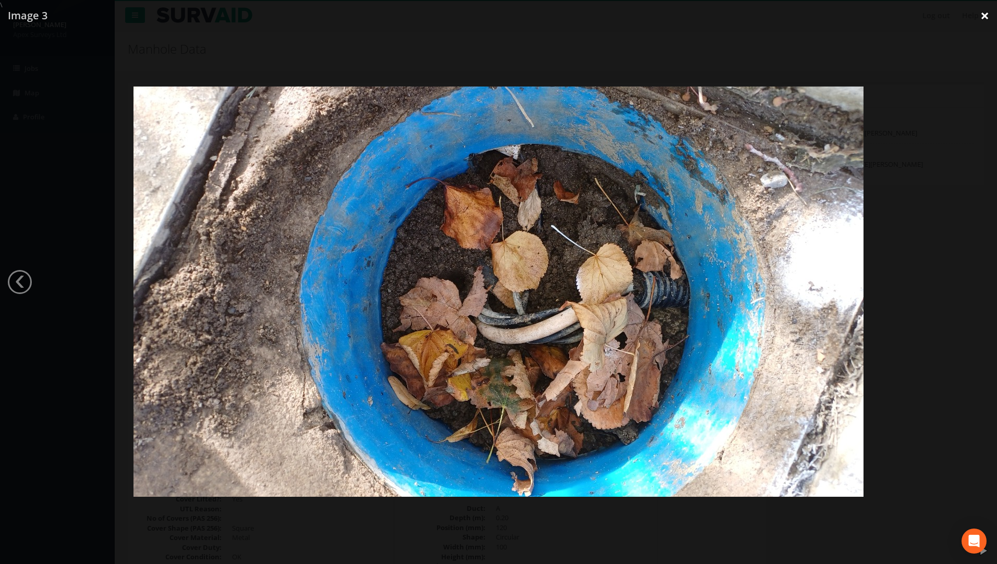
click at [983, 22] on link "×" at bounding box center [985, 15] width 25 height 31
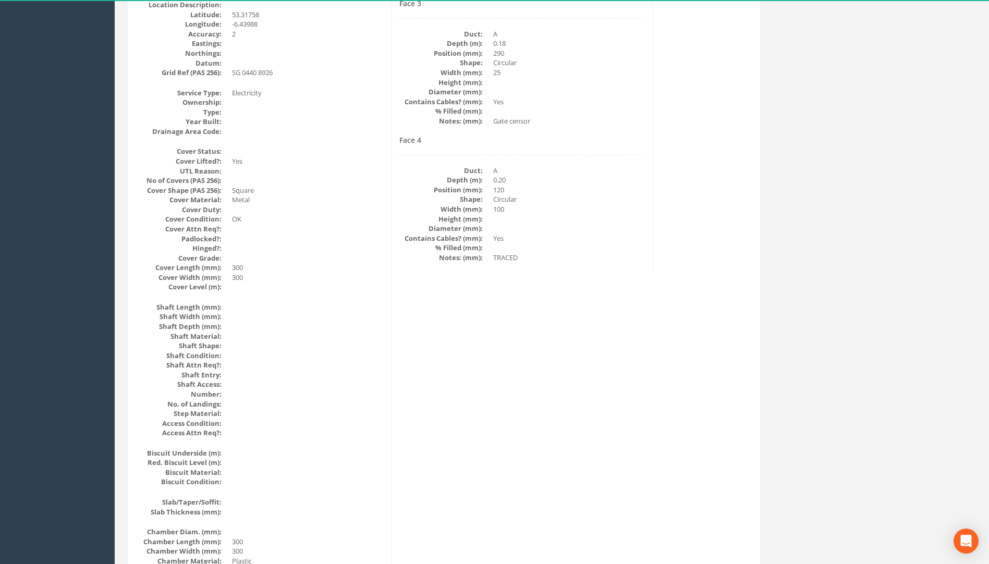
scroll to position [210, 0]
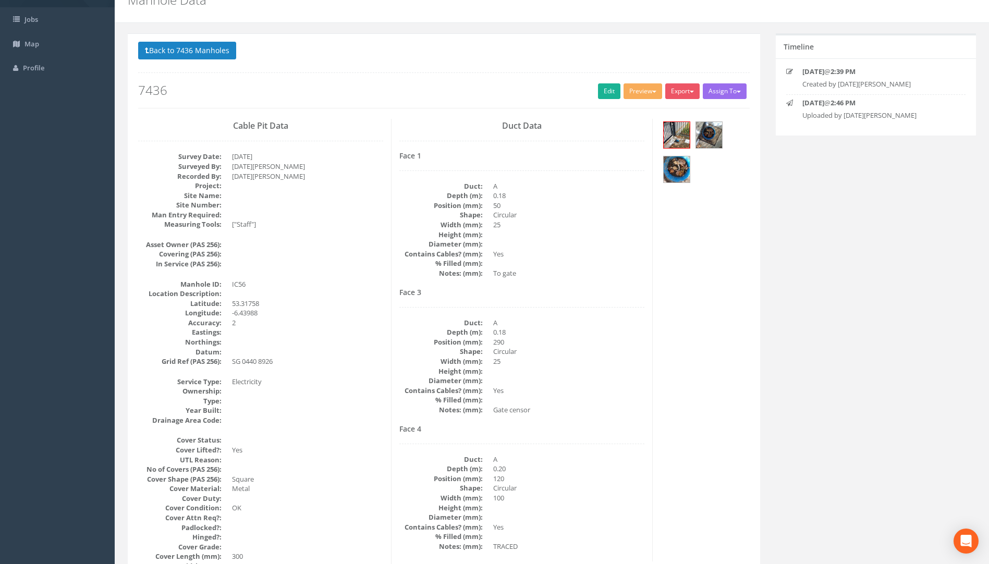
scroll to position [104, 0]
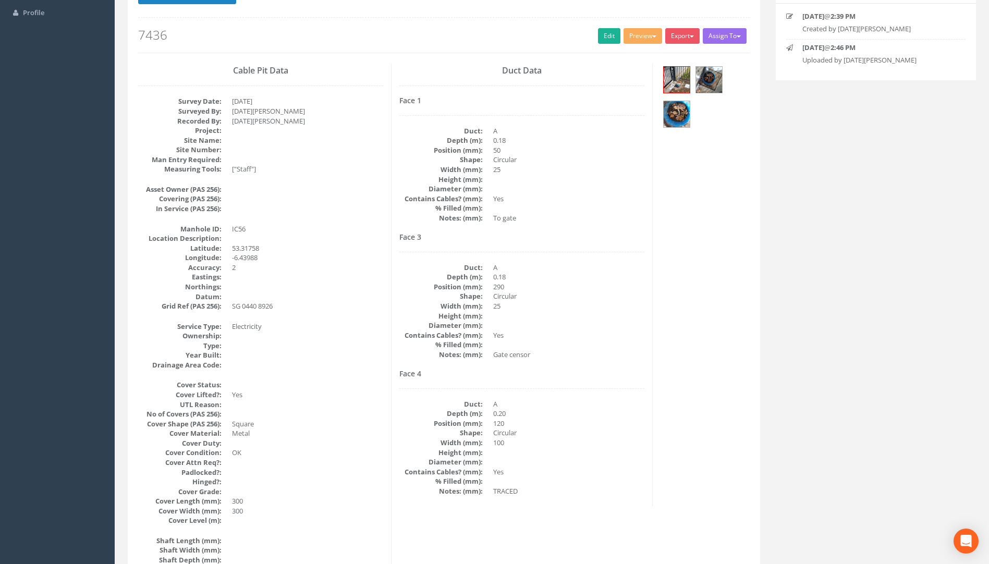
drag, startPoint x: 539, startPoint y: 477, endPoint x: 613, endPoint y: 472, distance: 73.7
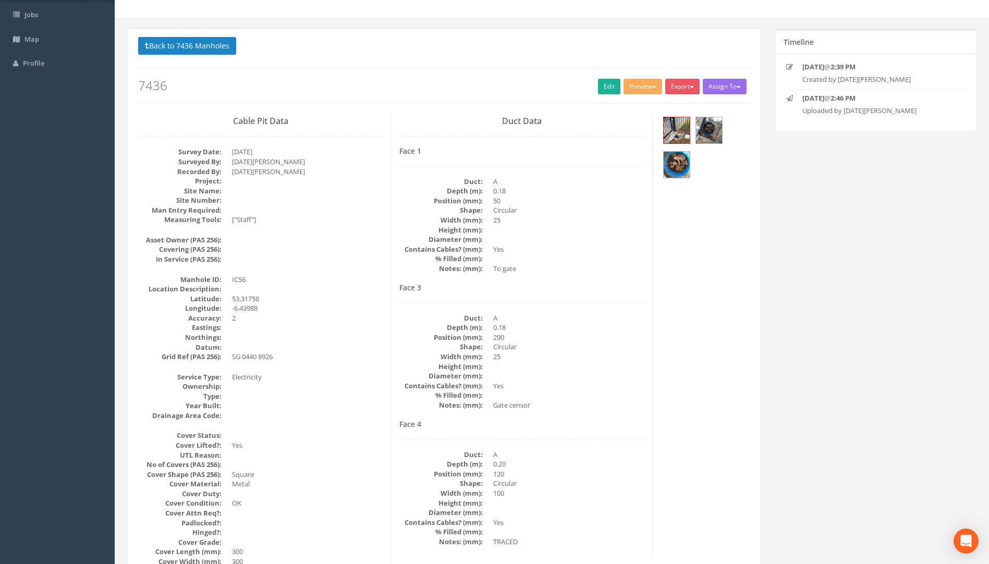
scroll to position [0, 0]
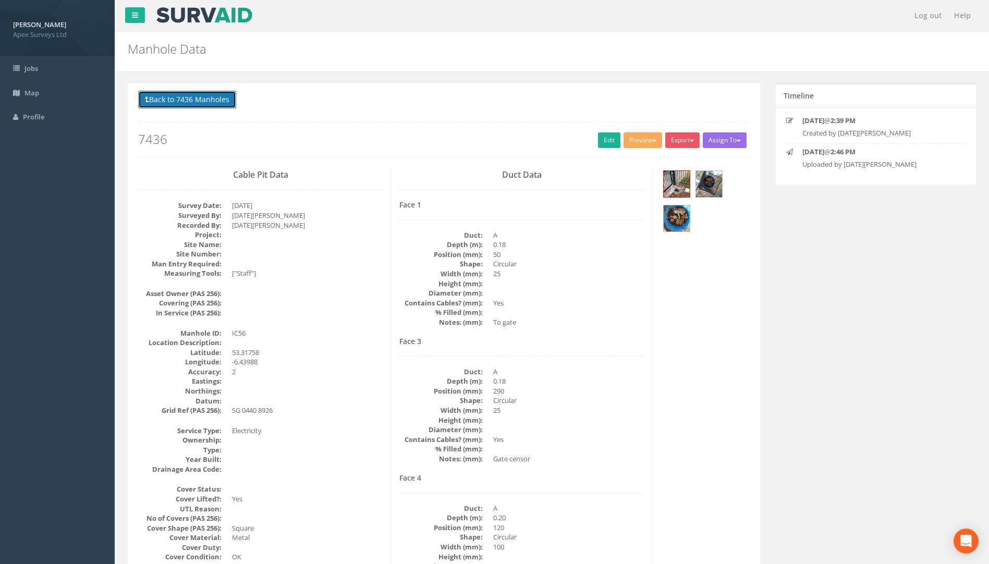
click at [194, 93] on button "Back to 7436 Manholes" at bounding box center [187, 100] width 98 height 18
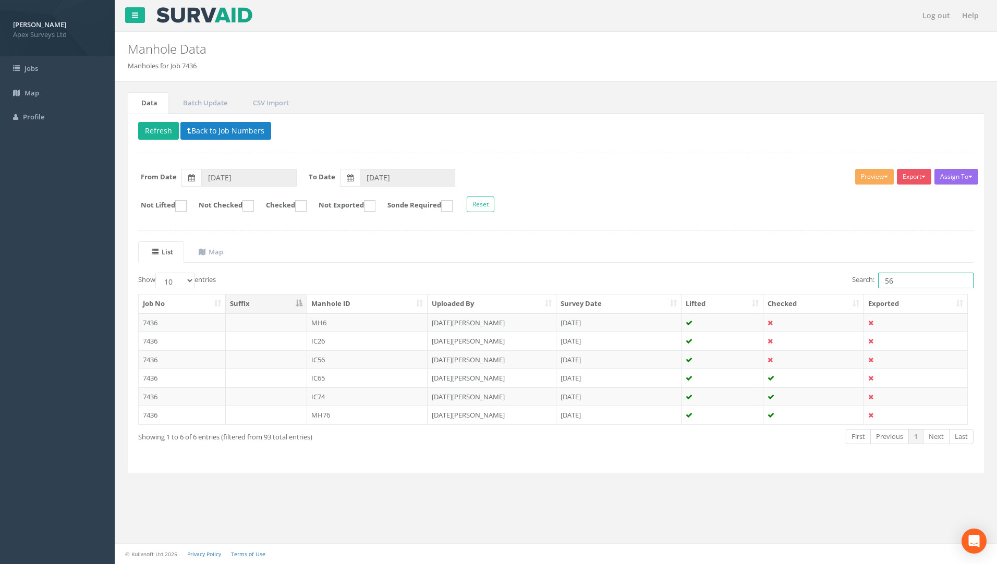
drag, startPoint x: 901, startPoint y: 284, endPoint x: 847, endPoint y: 280, distance: 54.4
click at [861, 280] on label "Search: 56" at bounding box center [913, 281] width 122 height 16
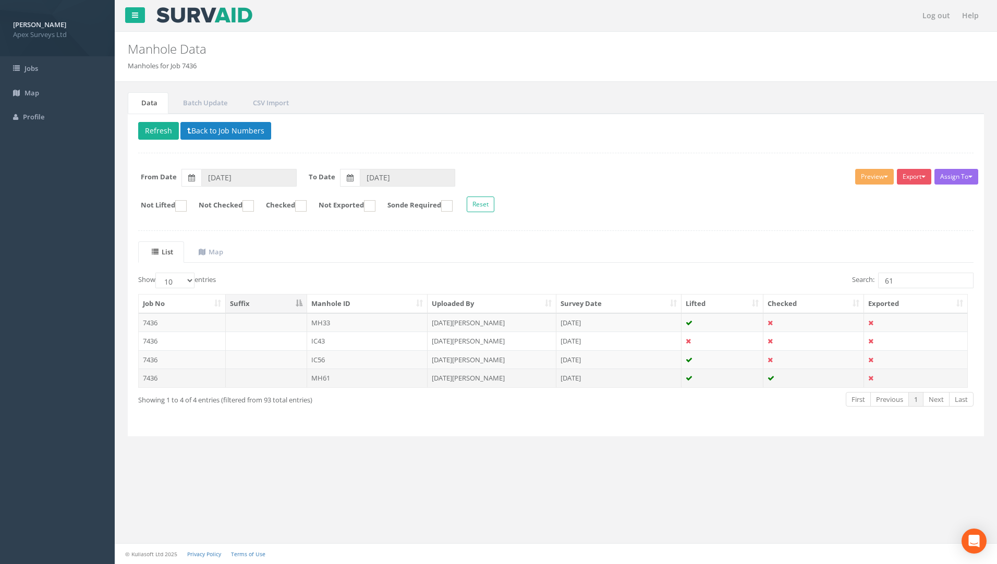
click at [145, 379] on td "7436" at bounding box center [182, 378] width 87 height 19
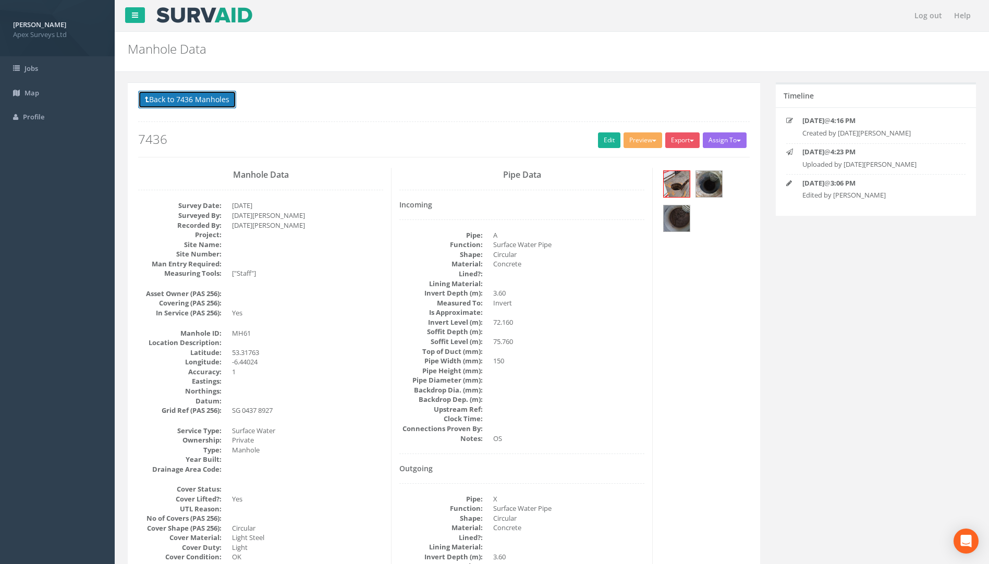
click at [209, 103] on button "Back to 7436 Manholes" at bounding box center [187, 100] width 98 height 18
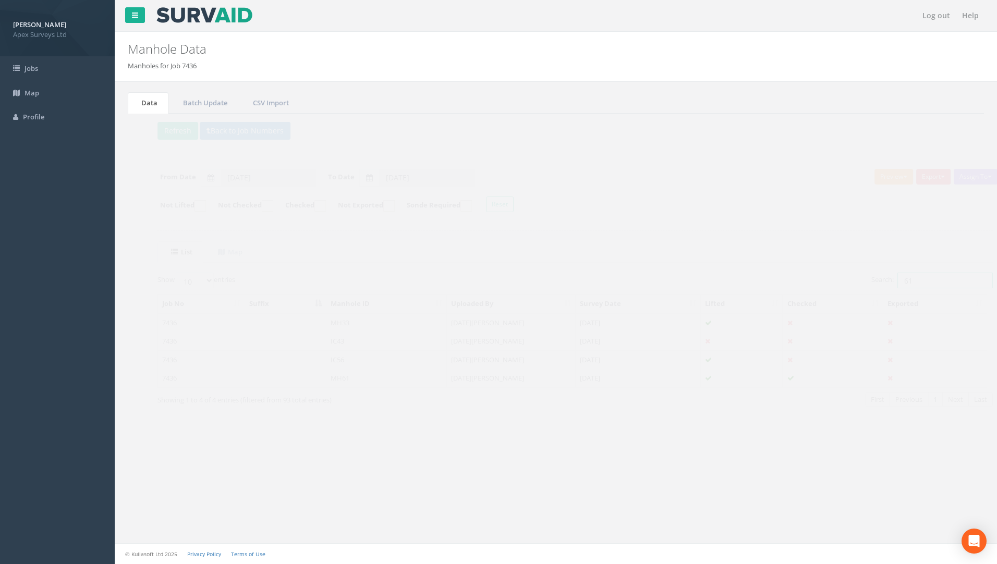
drag, startPoint x: 778, startPoint y: 280, endPoint x: 770, endPoint y: 280, distance: 7.8
click at [767, 280] on div "Search: 61" at bounding box center [769, 282] width 410 height 18
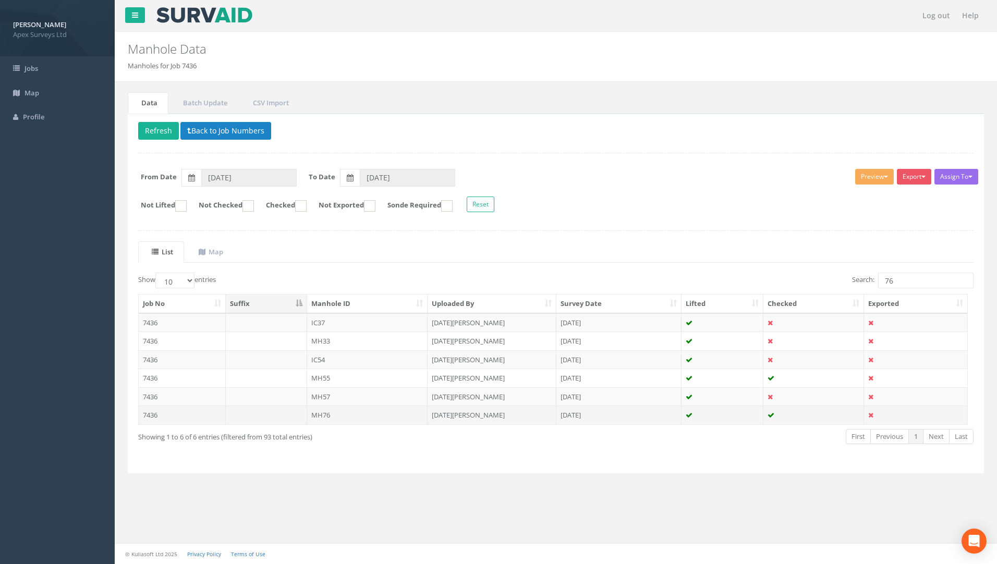
click at [152, 416] on td "7436" at bounding box center [182, 415] width 87 height 19
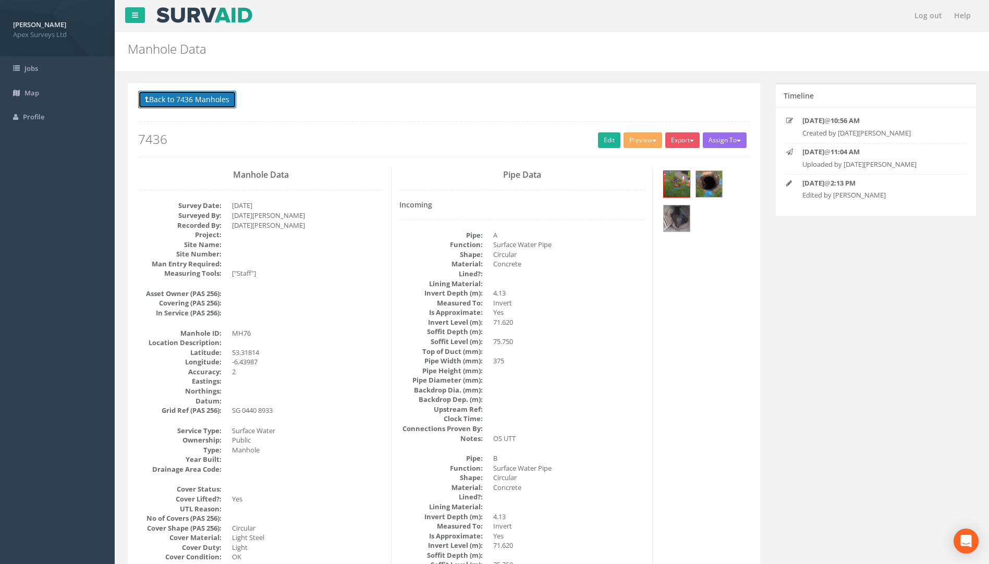
click at [188, 94] on button "Back to 7436 Manholes" at bounding box center [187, 100] width 98 height 18
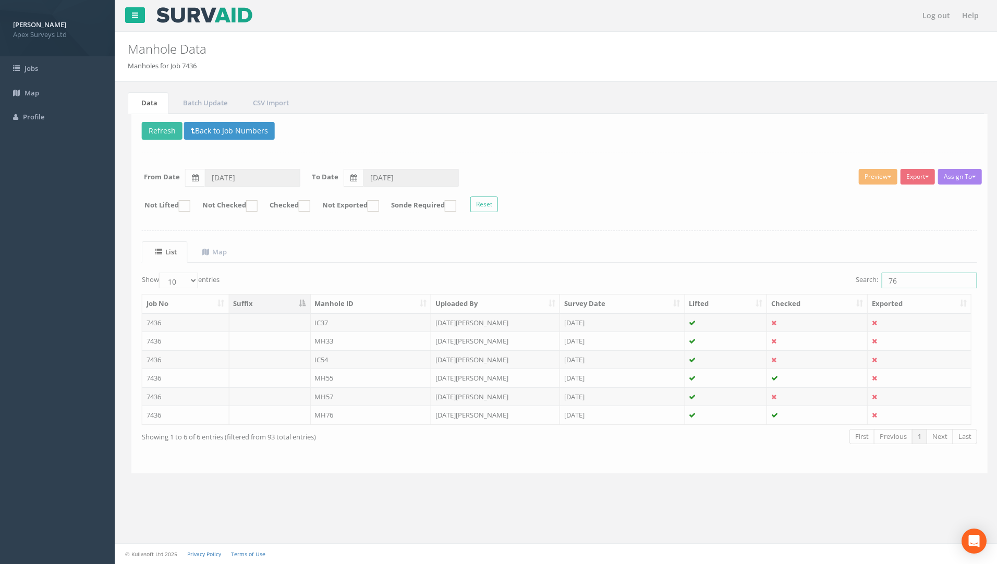
click at [921, 282] on input "76" at bounding box center [925, 281] width 95 height 16
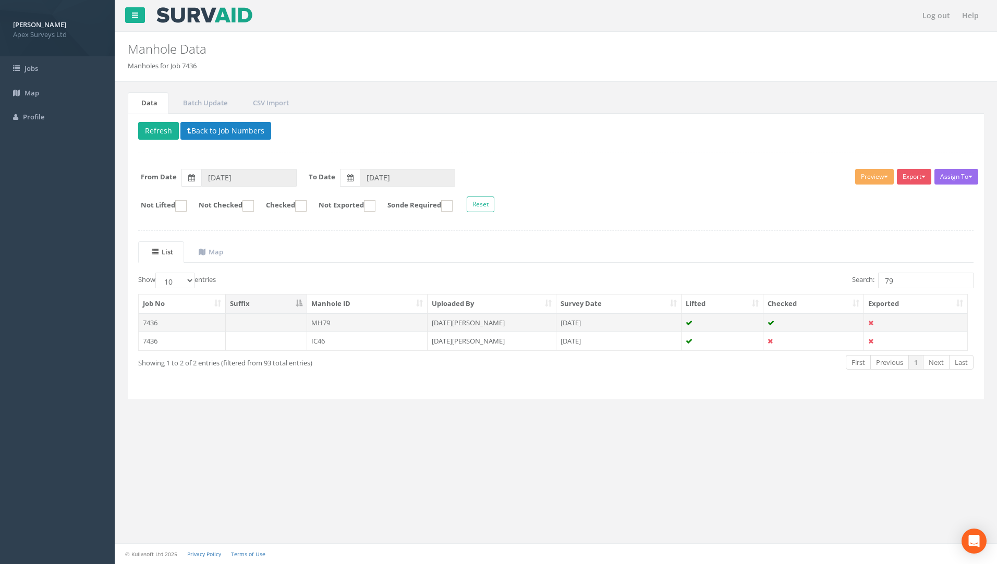
click at [151, 322] on td "7436" at bounding box center [182, 322] width 87 height 19
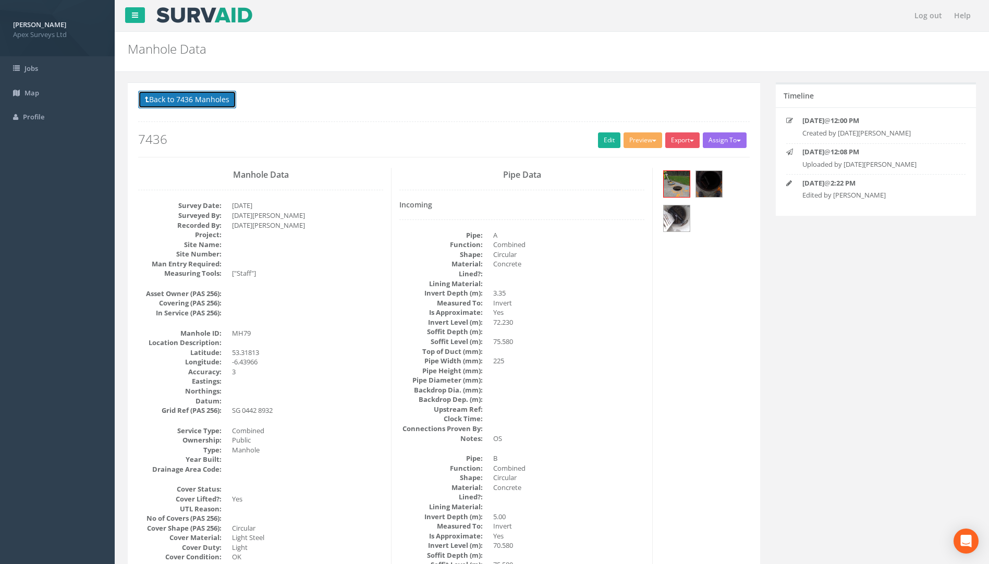
click at [184, 102] on button "Back to 7436 Manholes" at bounding box center [187, 100] width 98 height 18
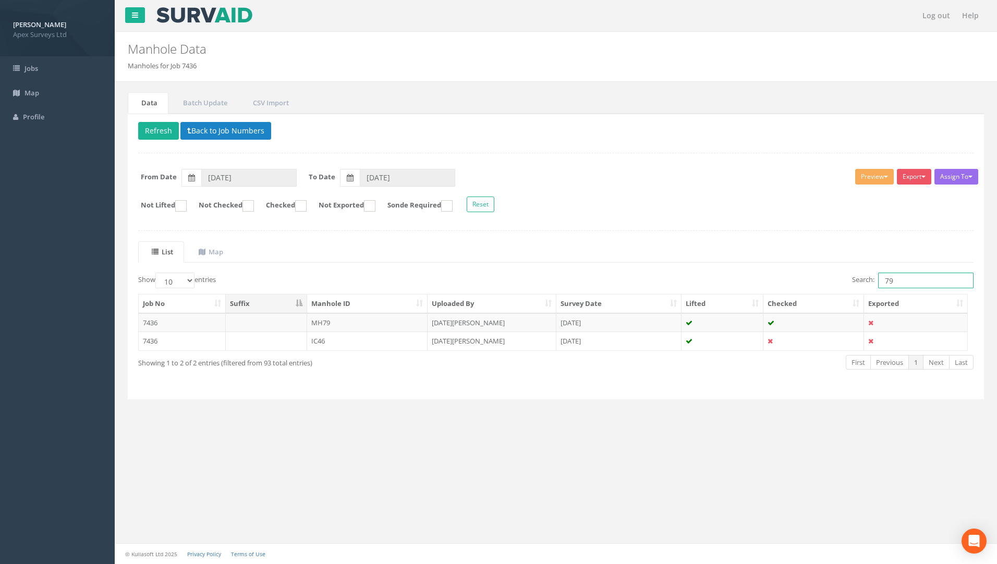
drag, startPoint x: 826, startPoint y: 281, endPoint x: 786, endPoint y: 281, distance: 39.6
click at [789, 281] on div "Search: 79" at bounding box center [769, 282] width 410 height 18
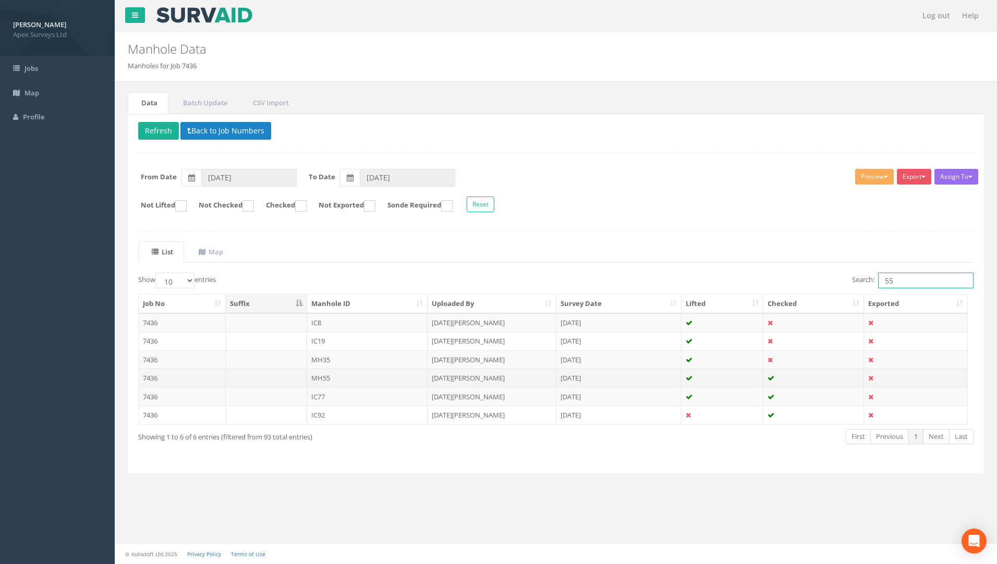
type input "55"
click at [156, 378] on td "7436" at bounding box center [182, 378] width 87 height 19
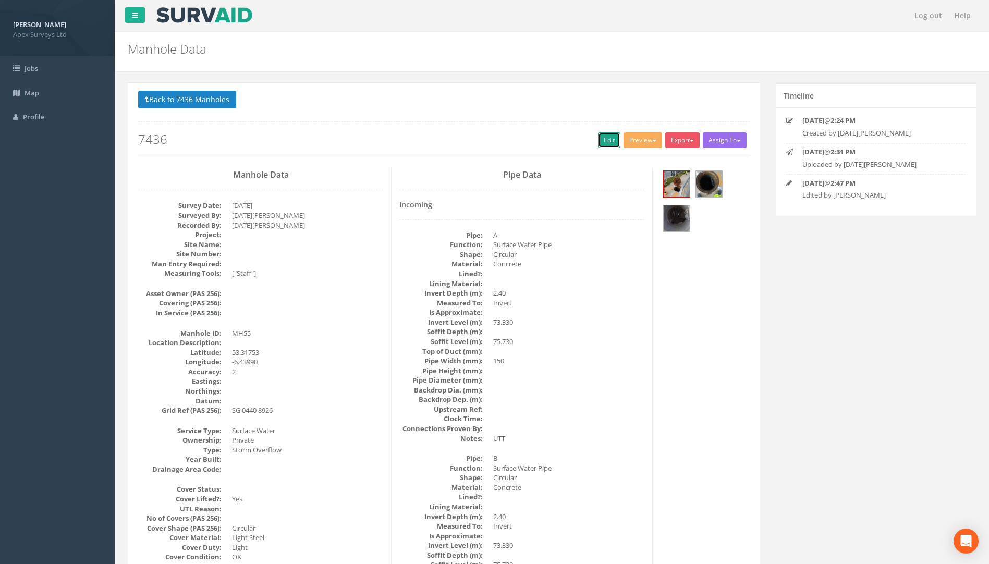
click at [598, 143] on link "Edit" at bounding box center [609, 140] width 22 height 16
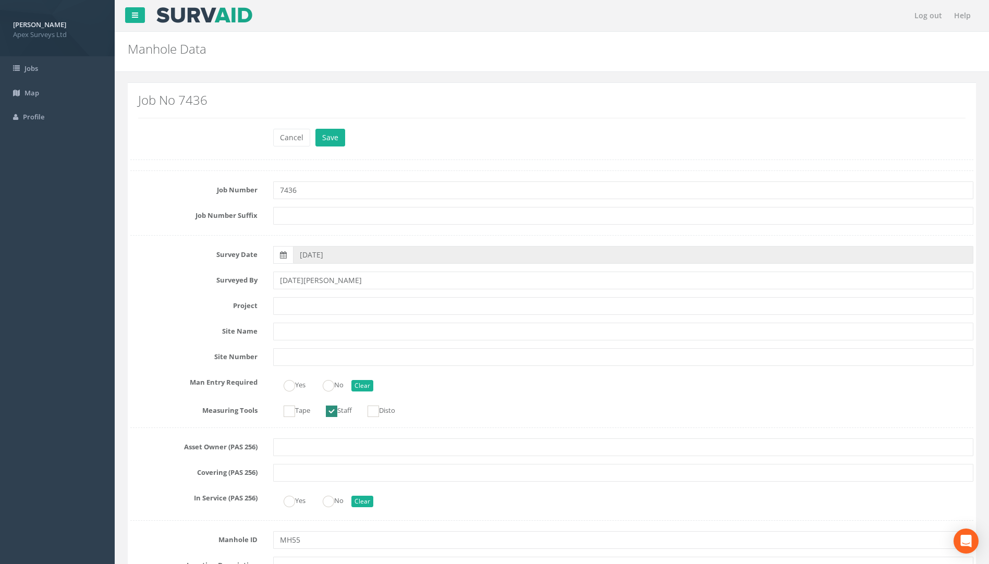
scroll to position [1199, 0]
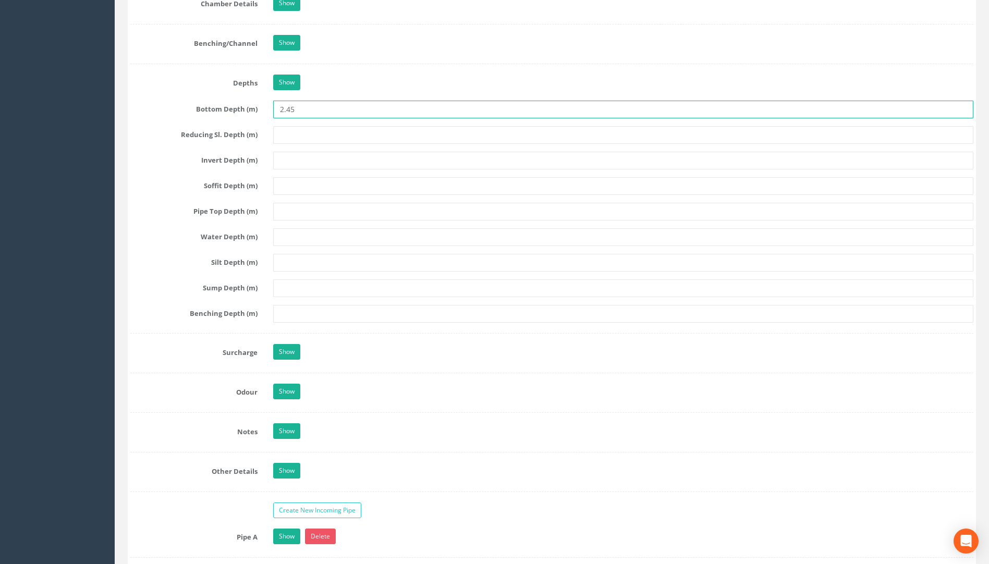
click at [283, 107] on input "2.45" at bounding box center [623, 110] width 700 height 18
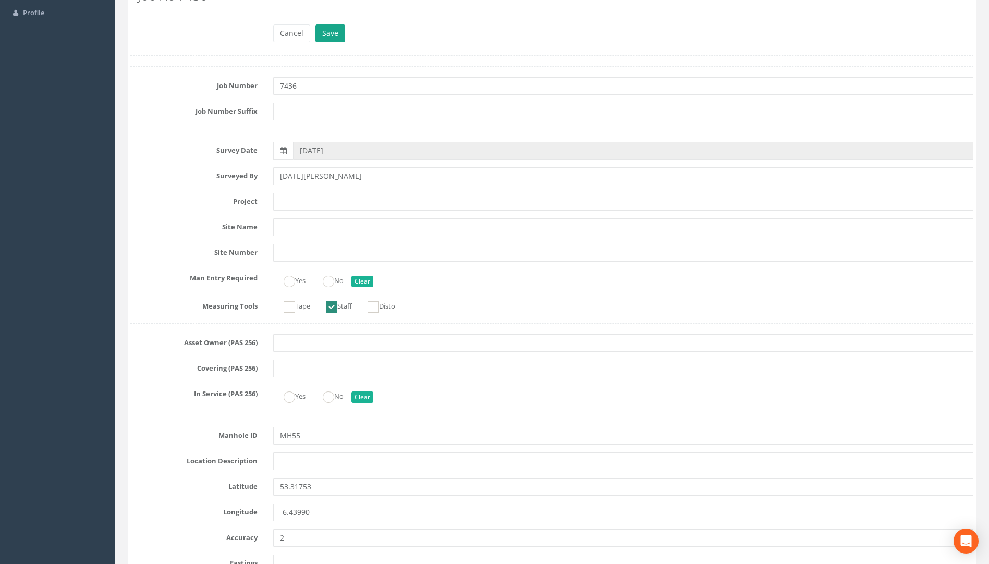
type input "0.45"
click at [324, 27] on button "Save" at bounding box center [330, 34] width 30 height 18
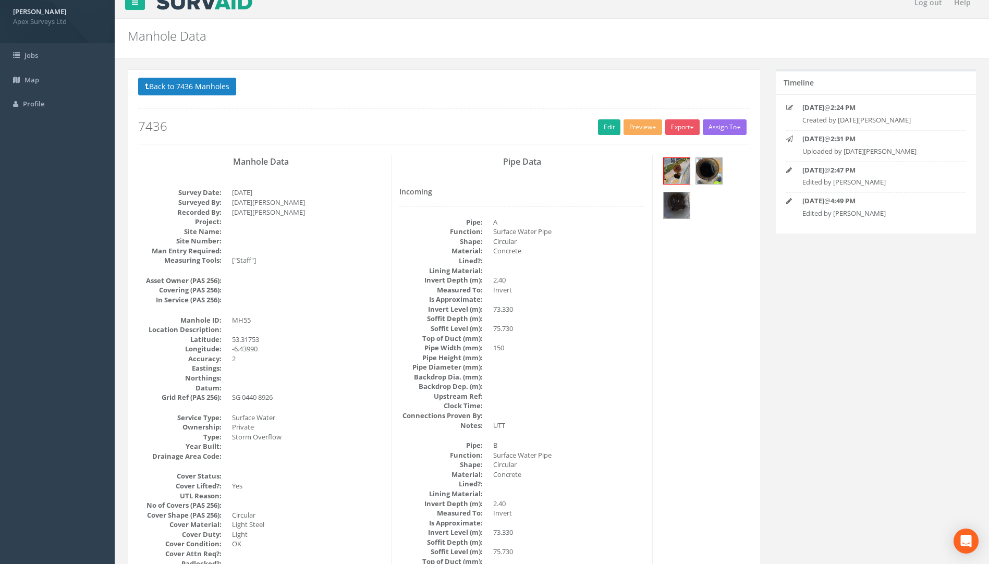
scroll to position [0, 0]
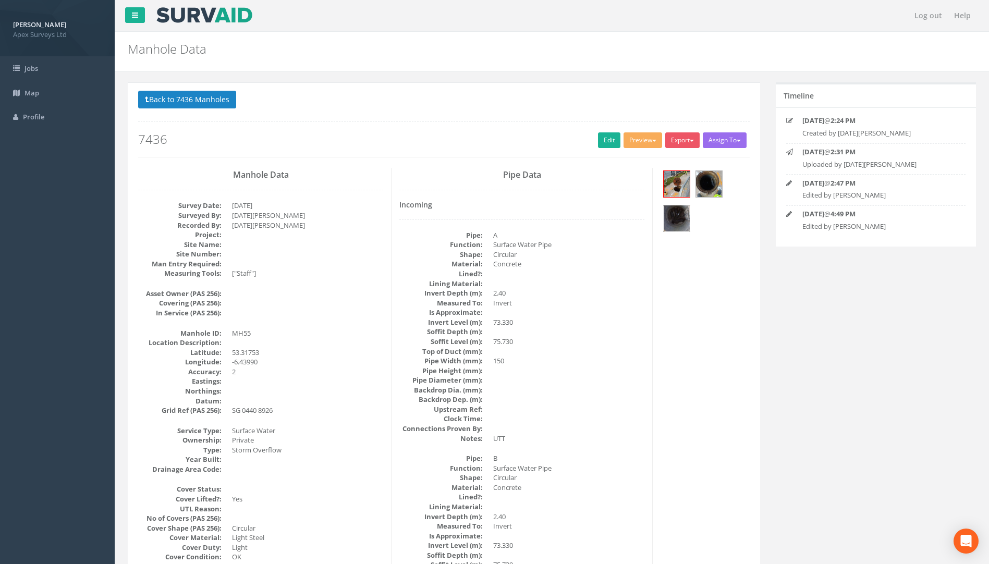
click at [677, 213] on img at bounding box center [677, 218] width 26 height 26
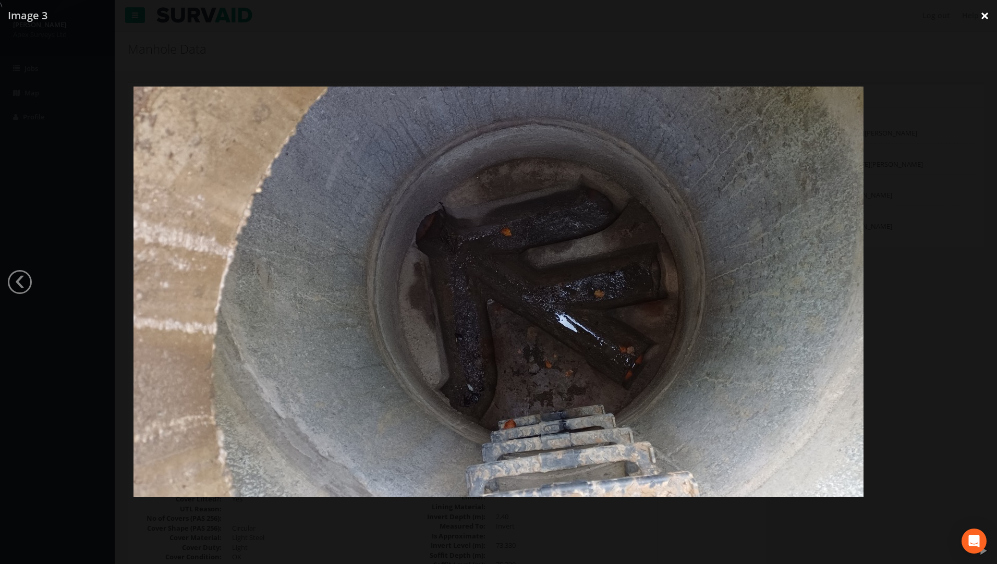
click at [982, 17] on link "×" at bounding box center [985, 15] width 25 height 31
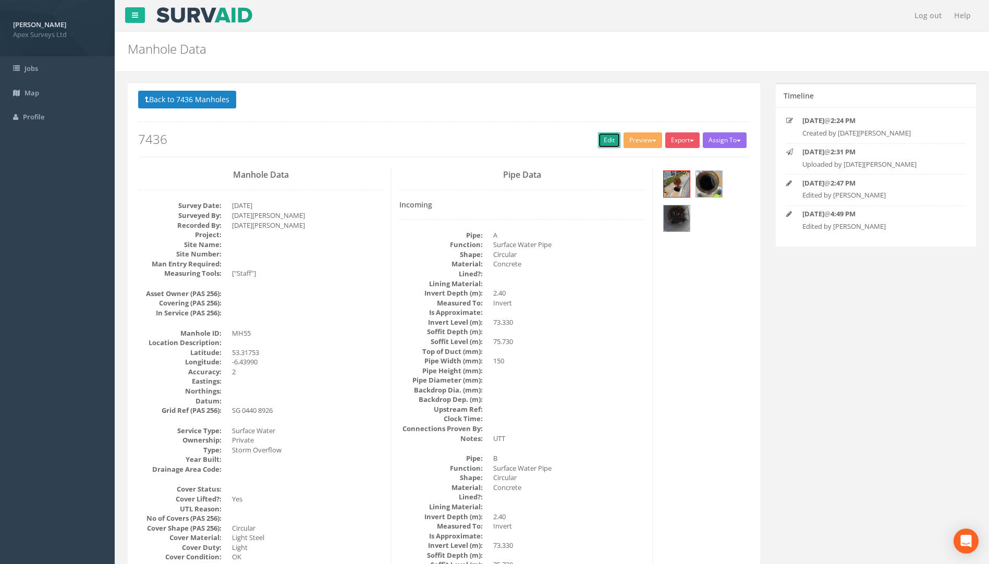
click at [601, 143] on link "Edit" at bounding box center [609, 140] width 22 height 16
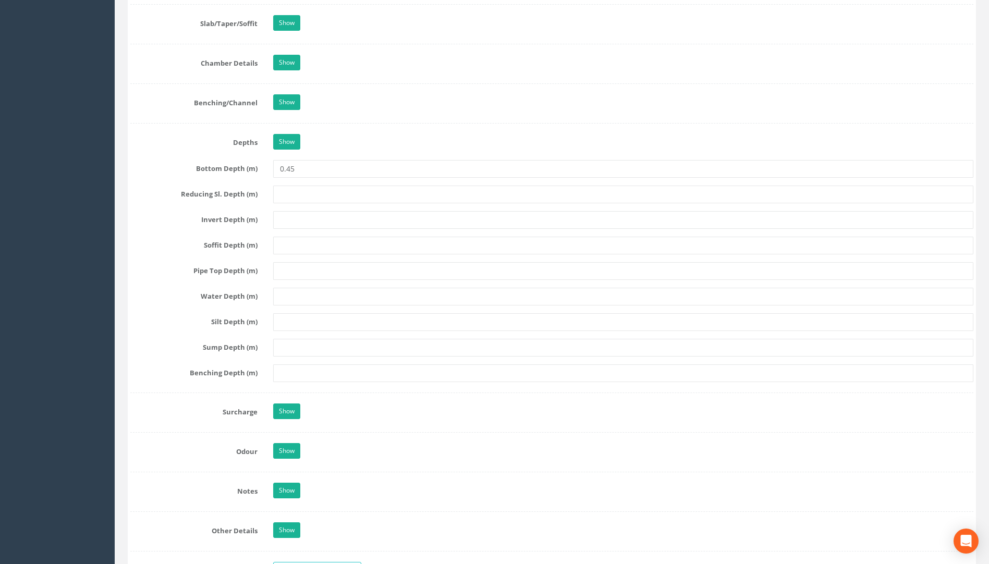
scroll to position [1199, 0]
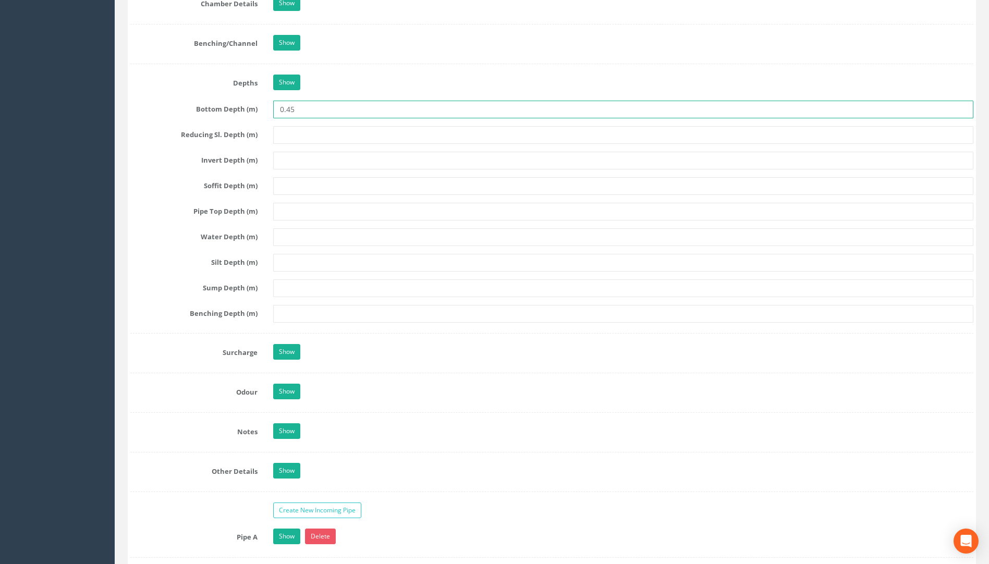
click at [281, 113] on input "0.45" at bounding box center [623, 110] width 700 height 18
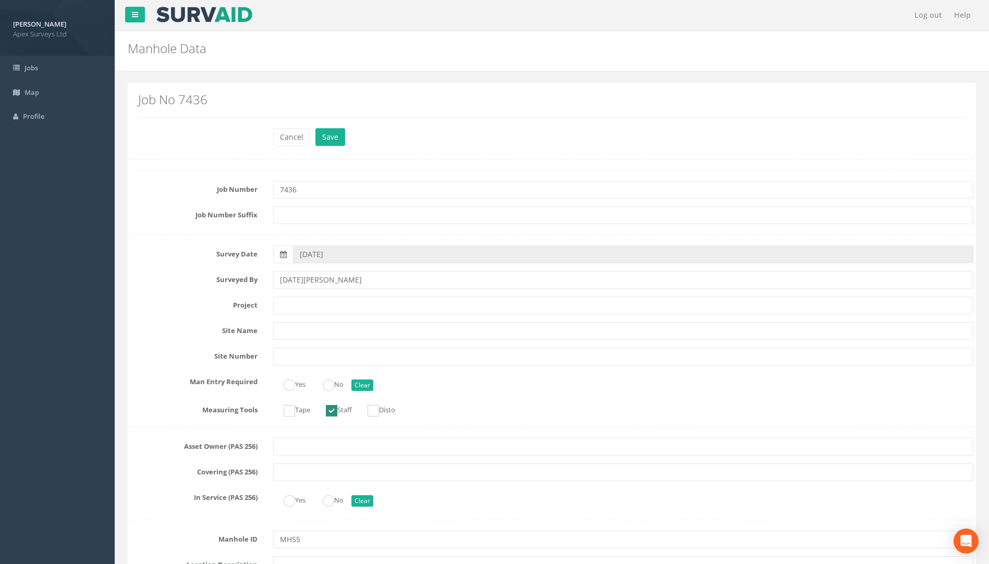
scroll to position [0, 0]
type input "2.45"
click at [329, 127] on div "Job No 7436" at bounding box center [551, 110] width 843 height 38
click at [330, 133] on button "Save" at bounding box center [330, 138] width 30 height 18
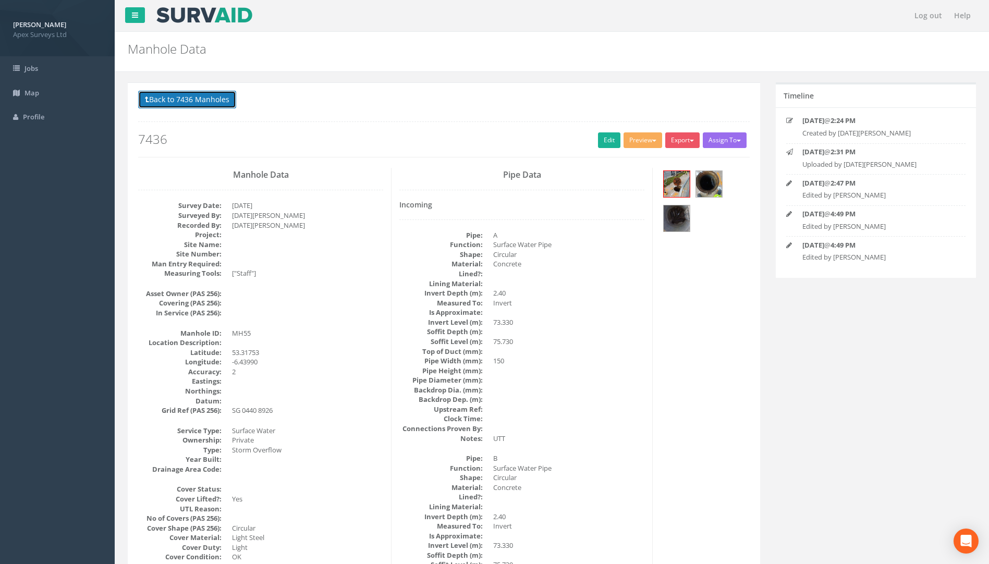
click at [215, 101] on button "Back to 7436 Manholes" at bounding box center [187, 100] width 98 height 18
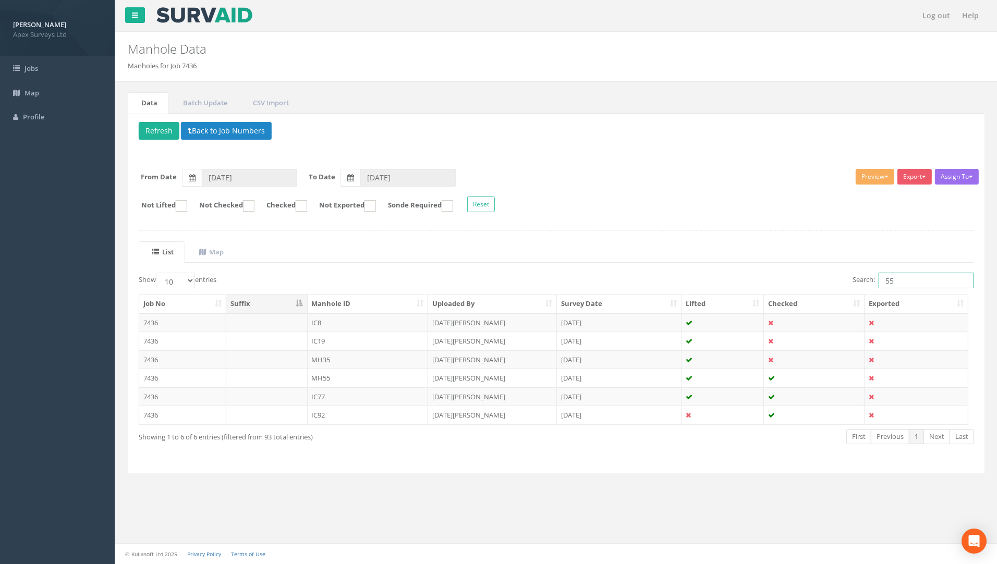
drag, startPoint x: 897, startPoint y: 284, endPoint x: 843, endPoint y: 284, distance: 54.2
click at [849, 284] on div "Search: 55" at bounding box center [769, 282] width 410 height 18
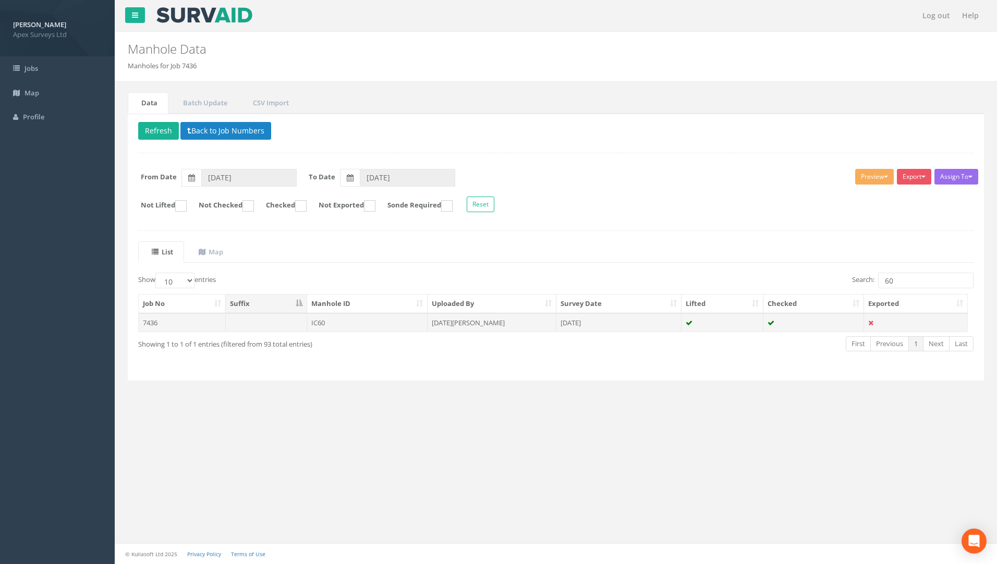
click at [154, 321] on td "7436" at bounding box center [182, 322] width 87 height 19
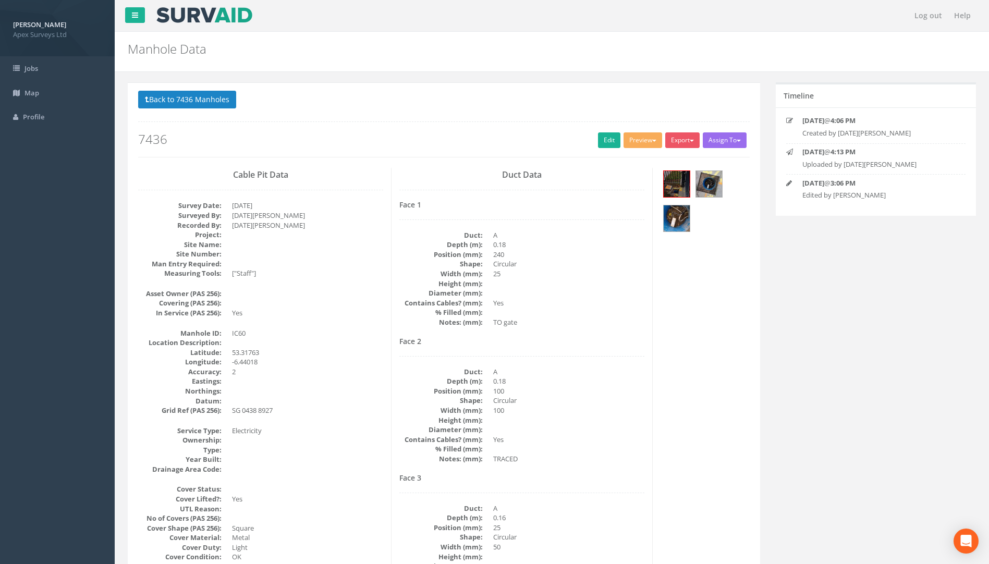
click at [208, 99] on button "Back to 7436 Manholes" at bounding box center [187, 100] width 98 height 18
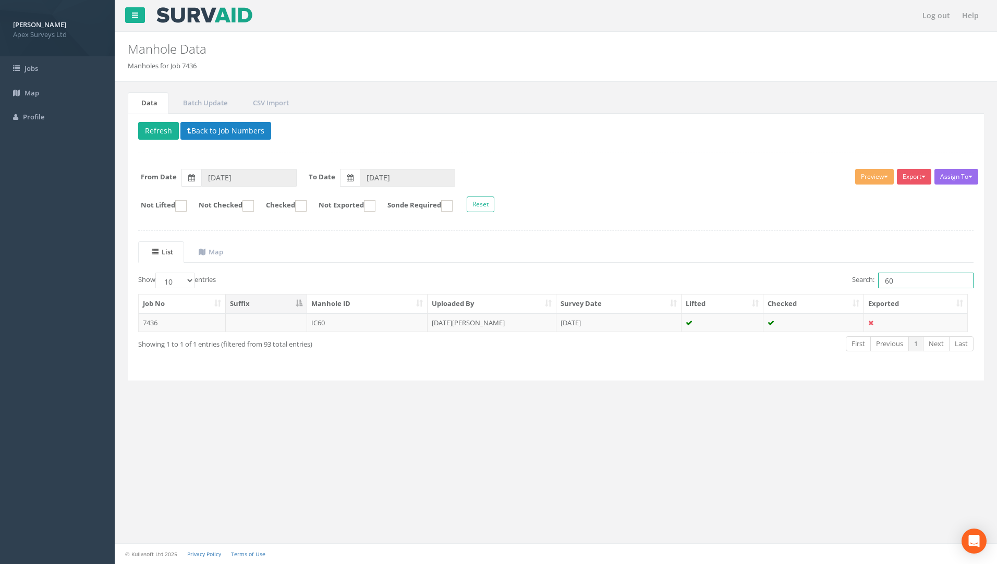
drag, startPoint x: 884, startPoint y: 282, endPoint x: 852, endPoint y: 282, distance: 32.3
click at [861, 282] on label "Search: 60" at bounding box center [913, 281] width 122 height 16
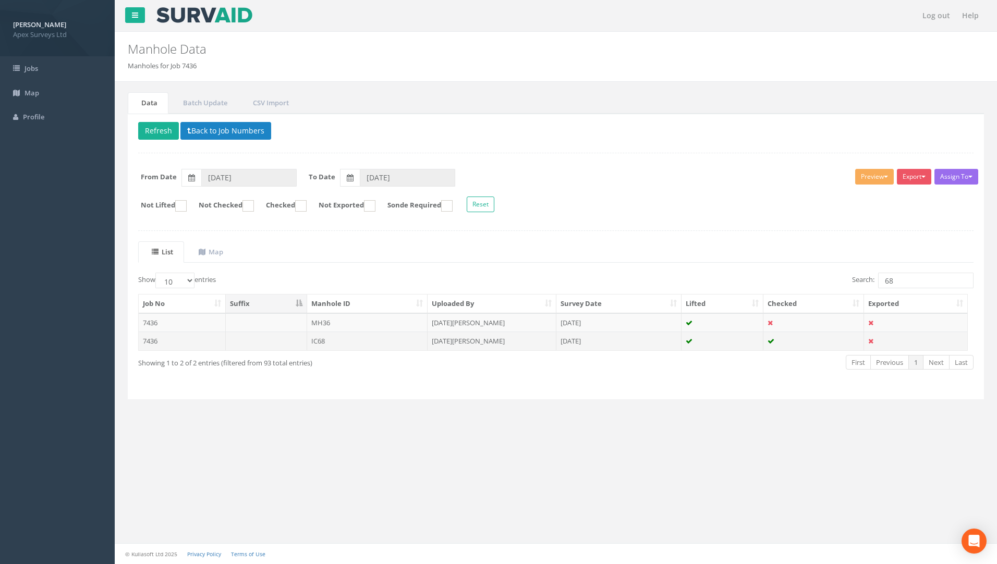
click at [152, 342] on td "7436" at bounding box center [182, 341] width 87 height 19
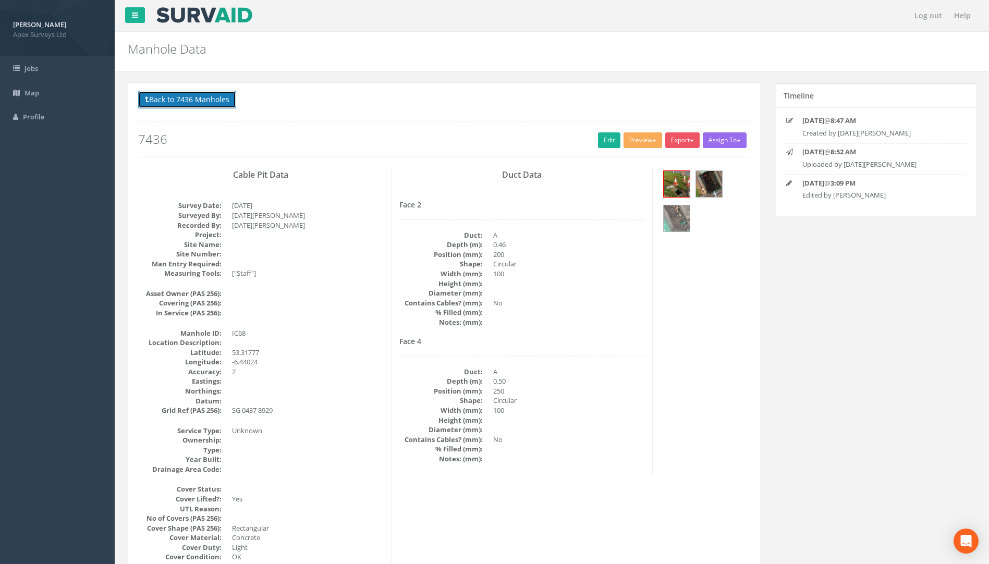
click at [222, 102] on button "Back to 7436 Manholes" at bounding box center [187, 100] width 98 height 18
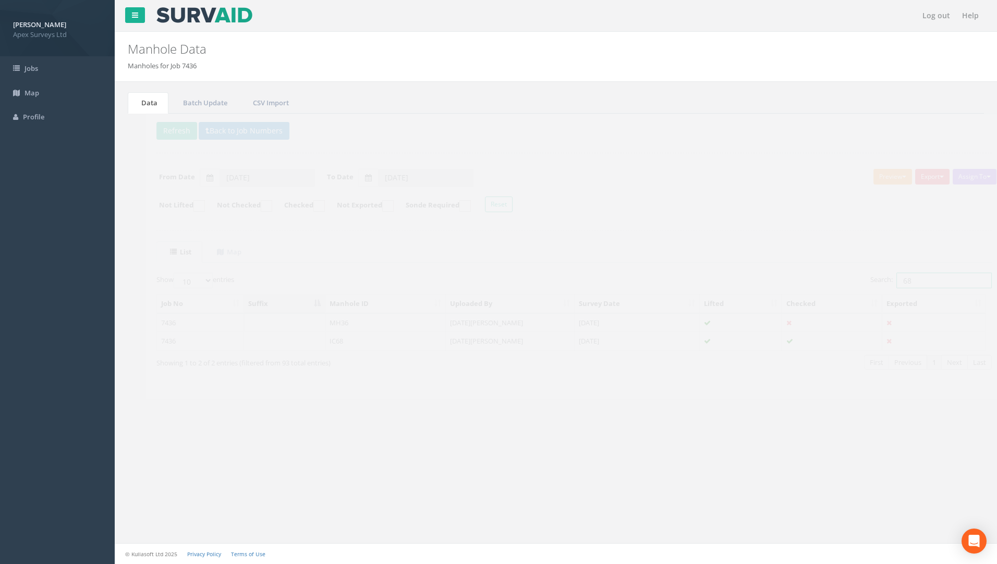
drag, startPoint x: 877, startPoint y: 279, endPoint x: 791, endPoint y: 278, distance: 86.0
click at [791, 278] on div "Search: 68" at bounding box center [769, 282] width 410 height 18
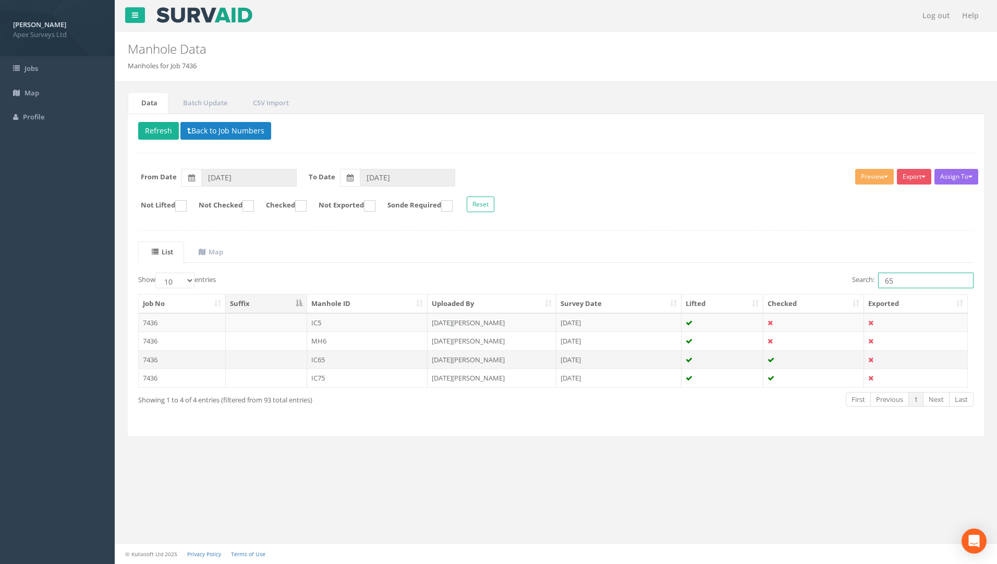
type input "65"
click at [151, 359] on td "7436" at bounding box center [182, 359] width 87 height 19
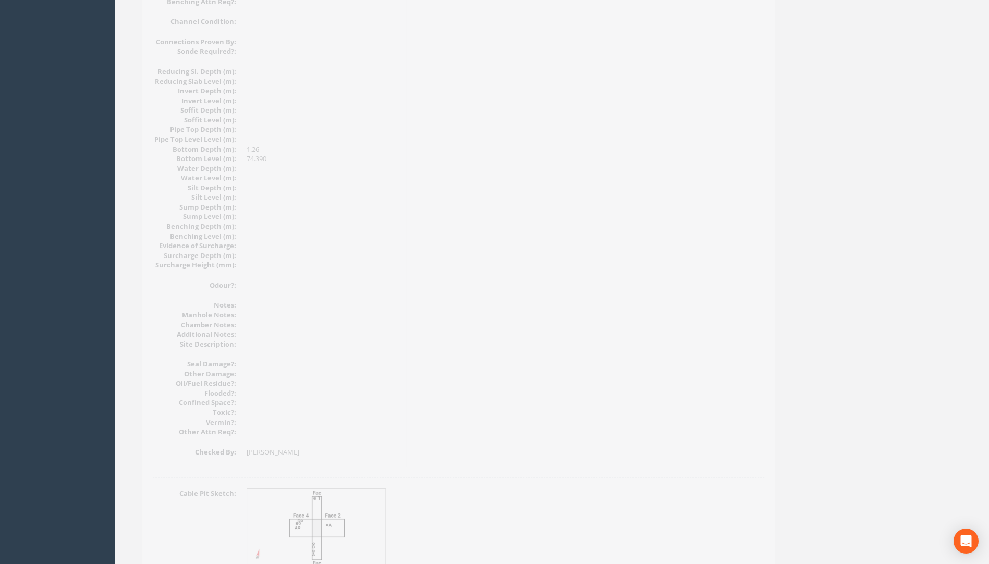
scroll to position [1044, 0]
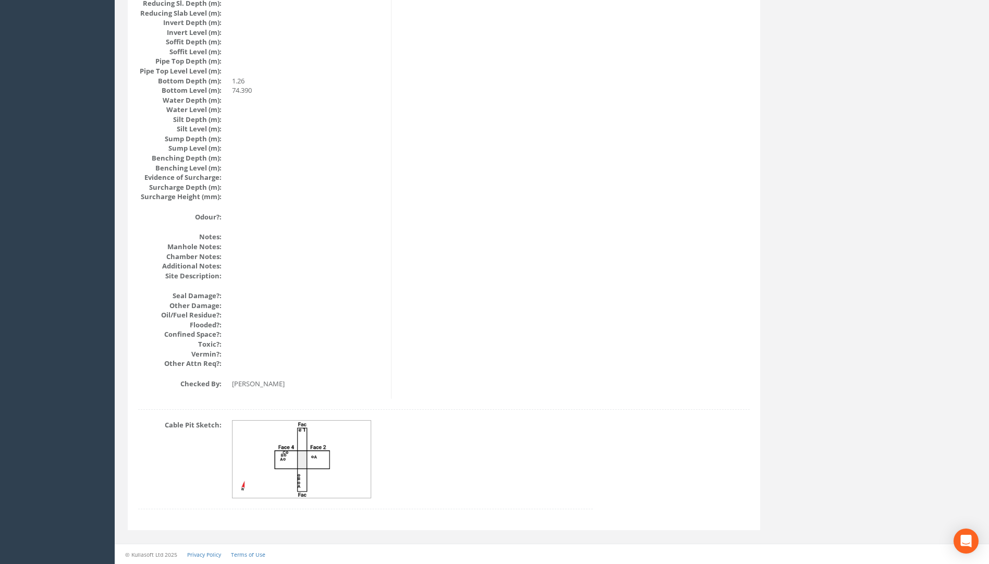
click at [325, 459] on img at bounding box center [302, 460] width 139 height 78
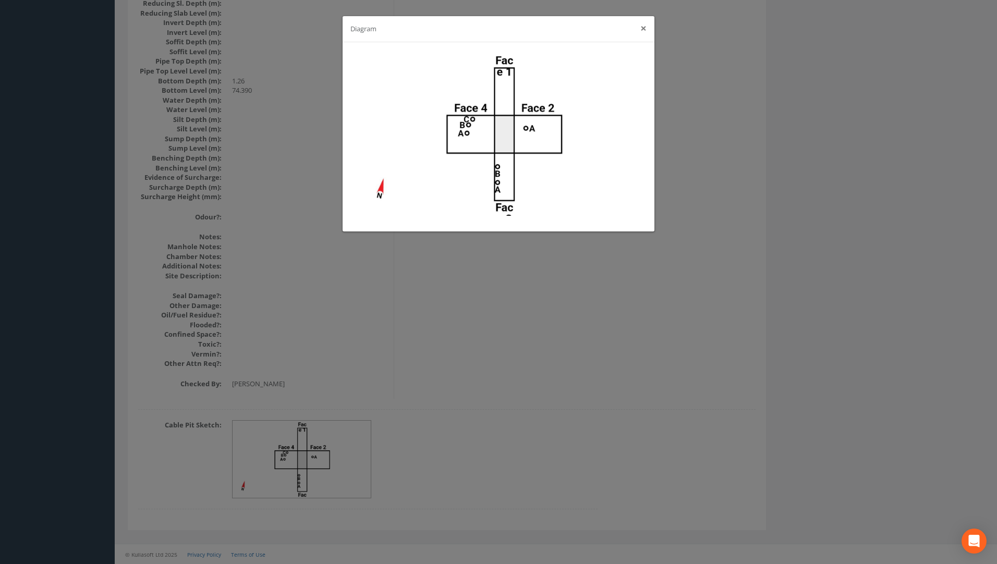
click at [644, 28] on button "×" at bounding box center [643, 28] width 6 height 11
